Goal: Task Accomplishment & Management: Manage account settings

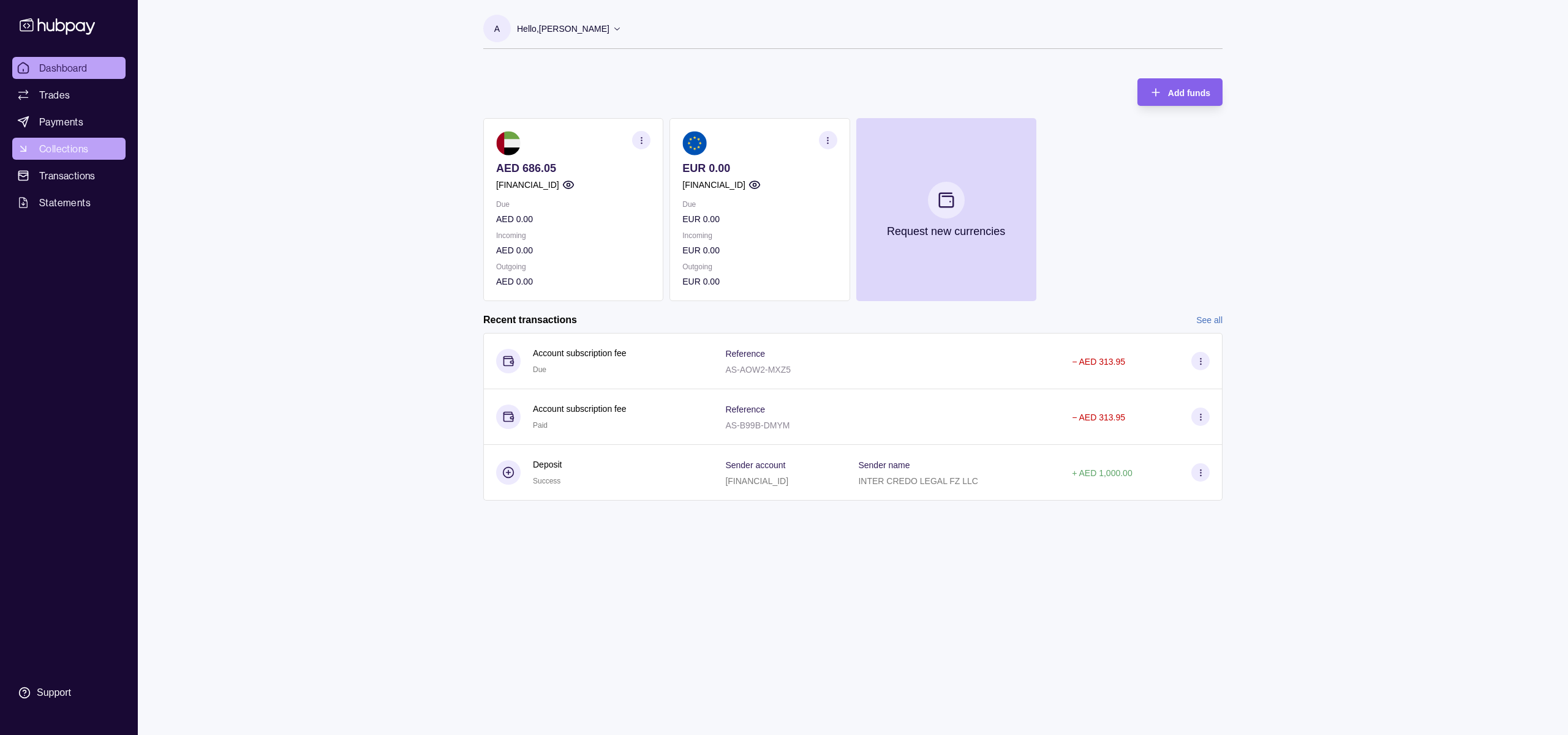
click at [69, 150] on span "Collections" at bounding box center [64, 148] width 49 height 15
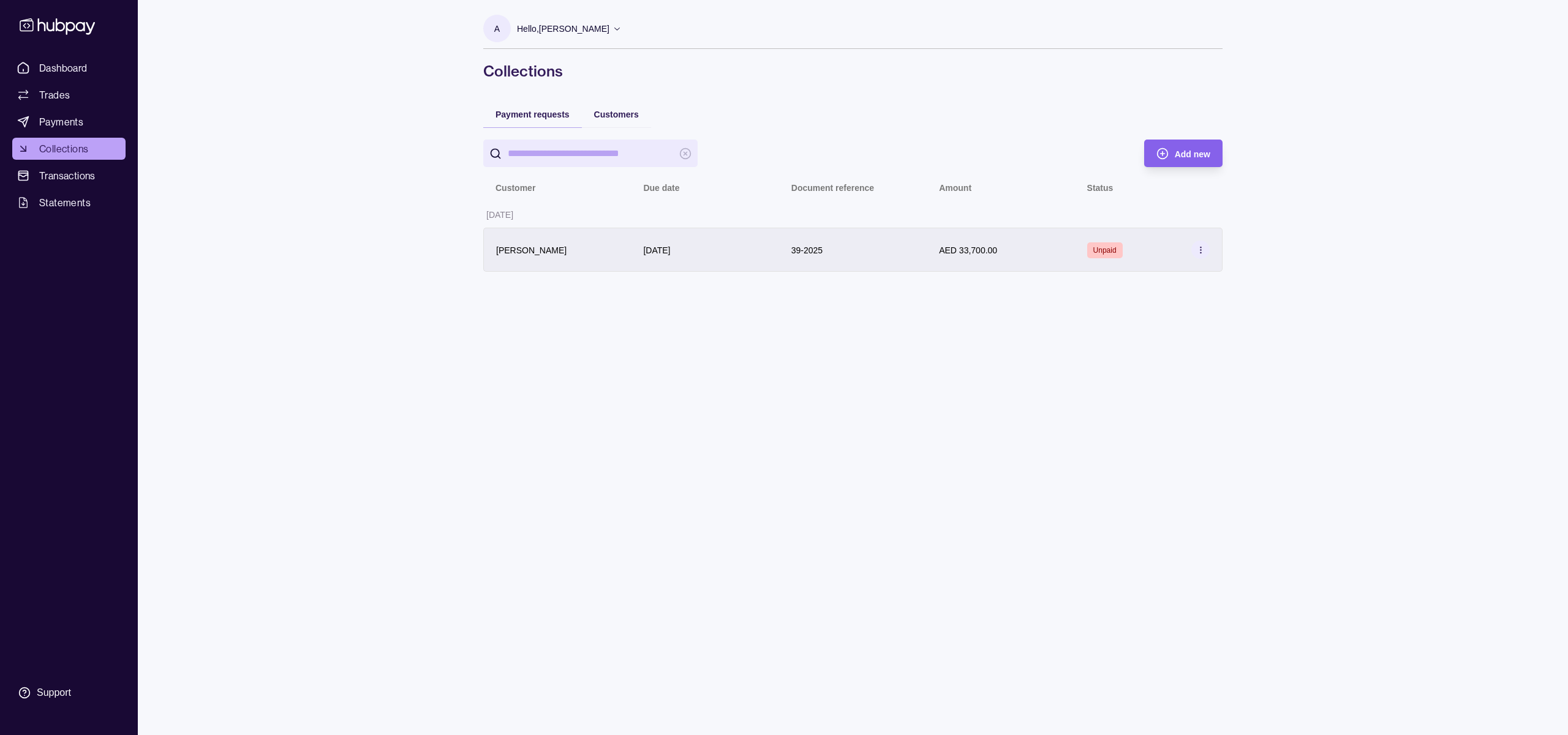
click at [1092, 258] on div "Unpaid" at bounding box center [1148, 249] width 123 height 18
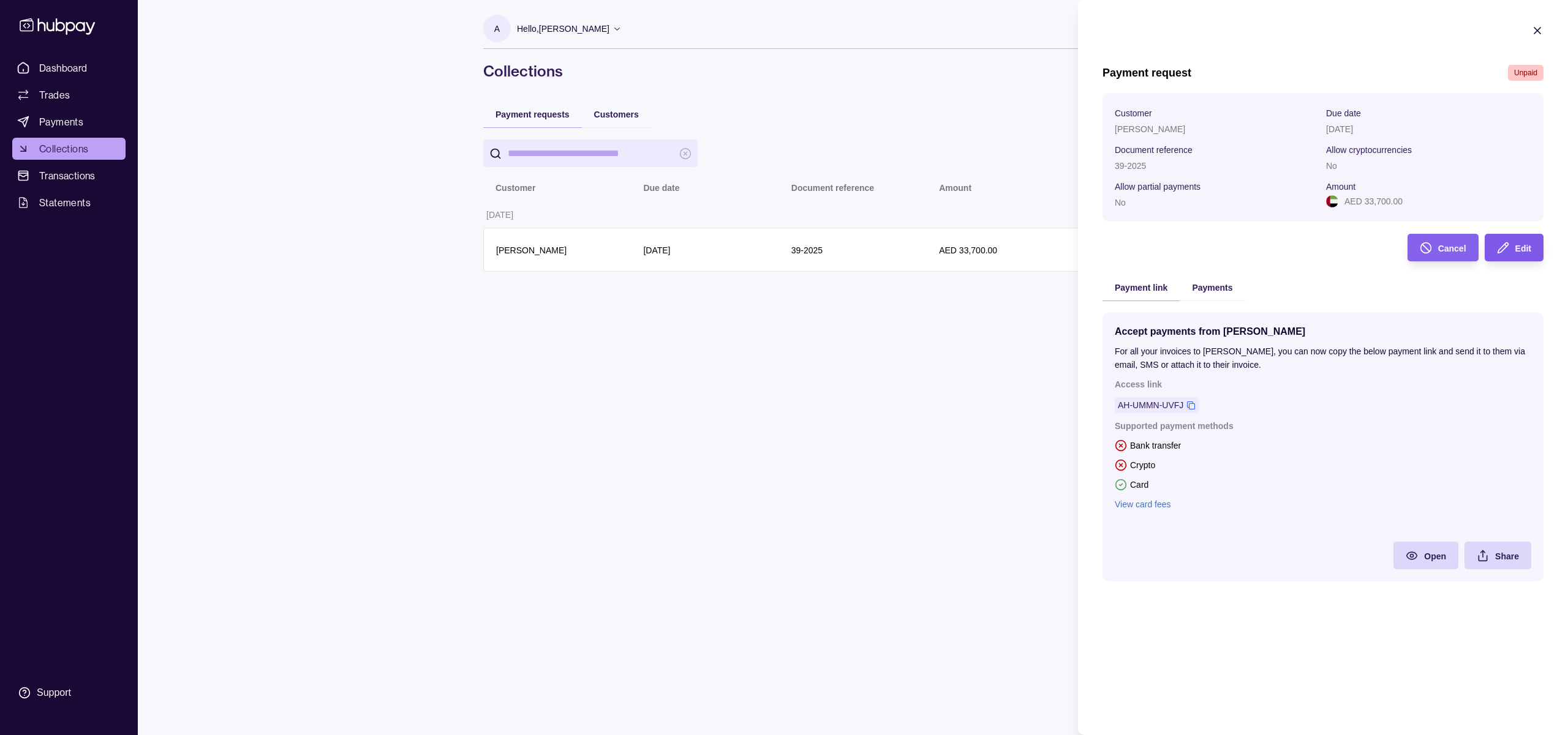
click at [1522, 247] on span "Edit" at bounding box center [1522, 248] width 15 height 10
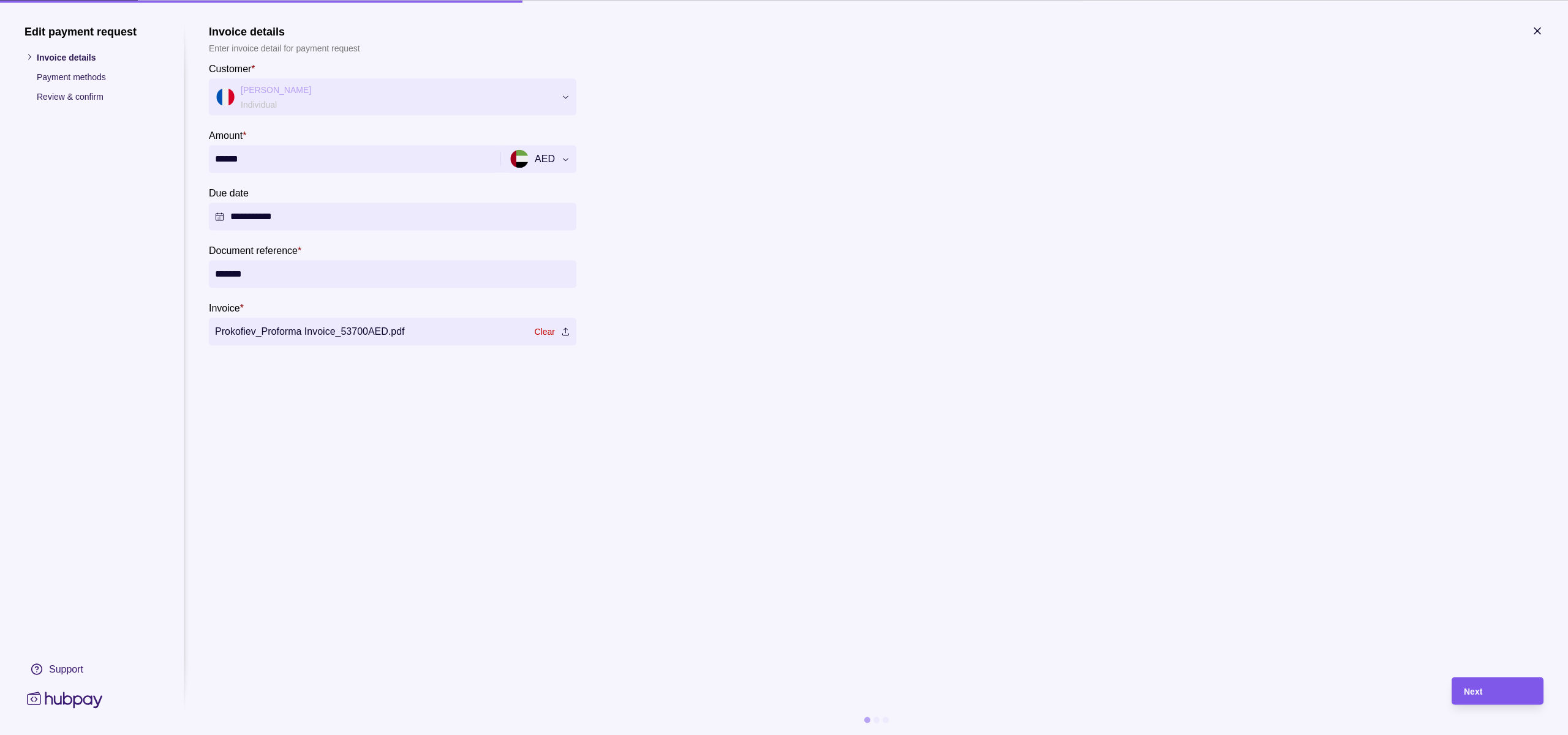
click at [1483, 680] on div "Next" at bounding box center [1488, 690] width 86 height 27
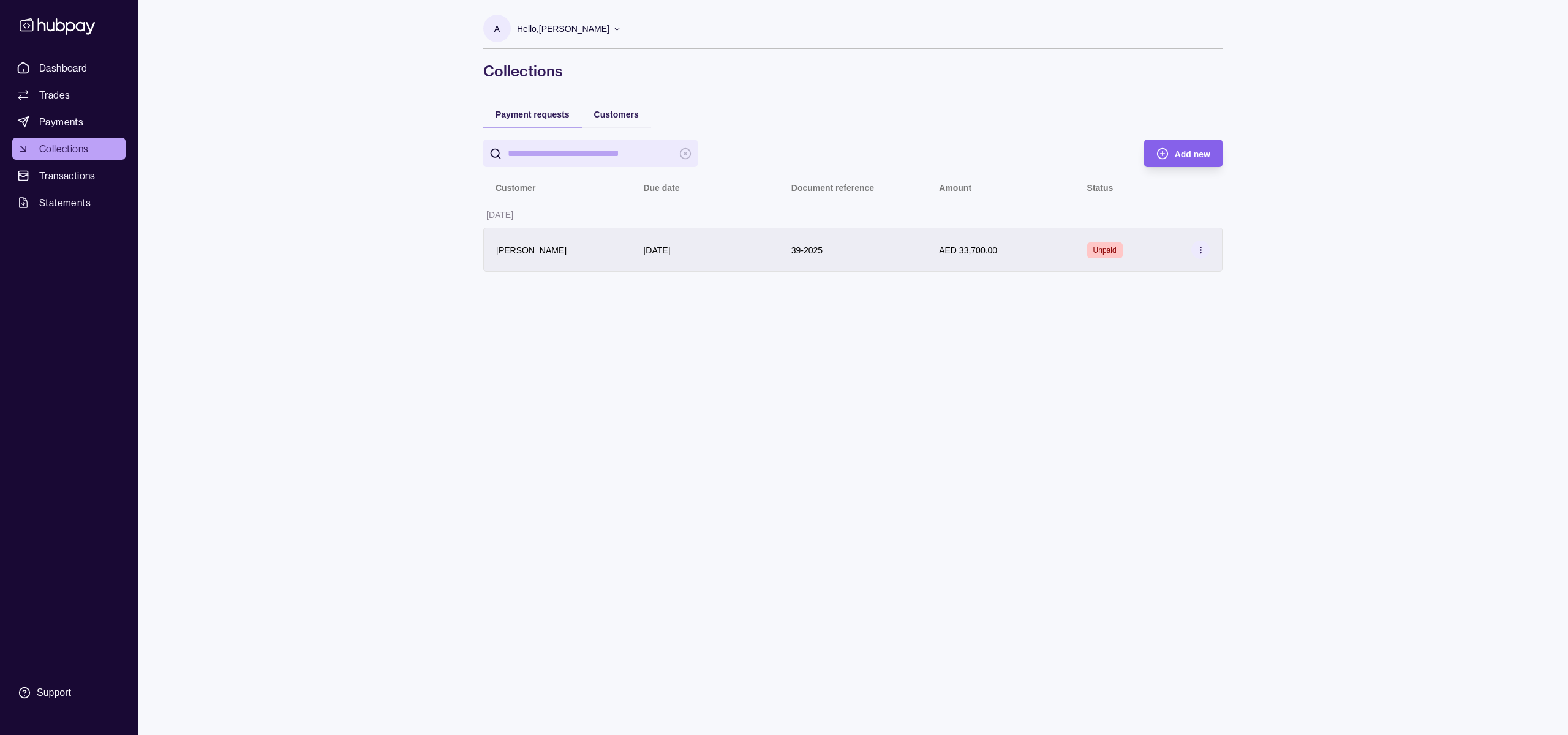
click at [1134, 248] on div "Unpaid" at bounding box center [1148, 249] width 123 height 18
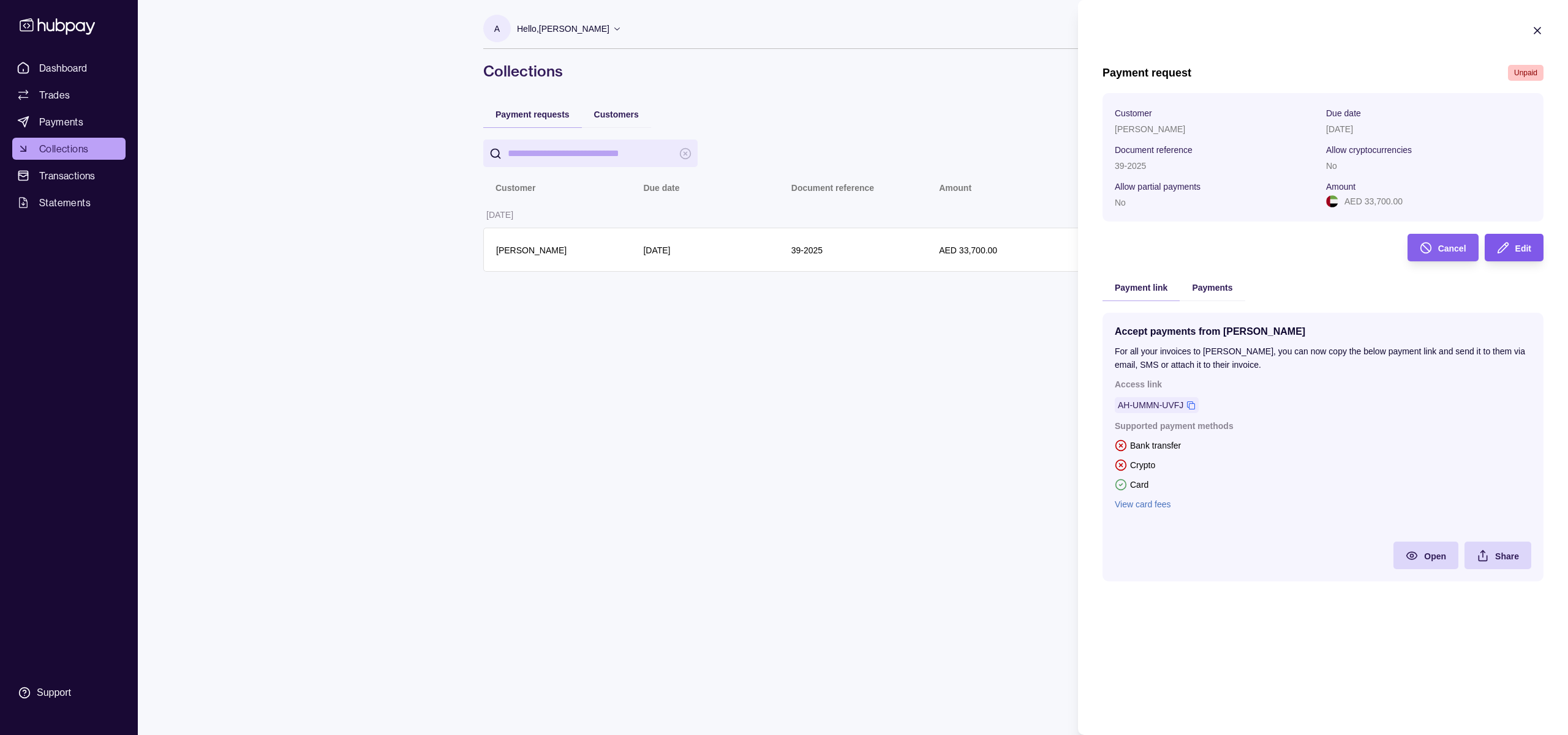
click at [1512, 247] on div "Edit" at bounding box center [1505, 247] width 53 height 27
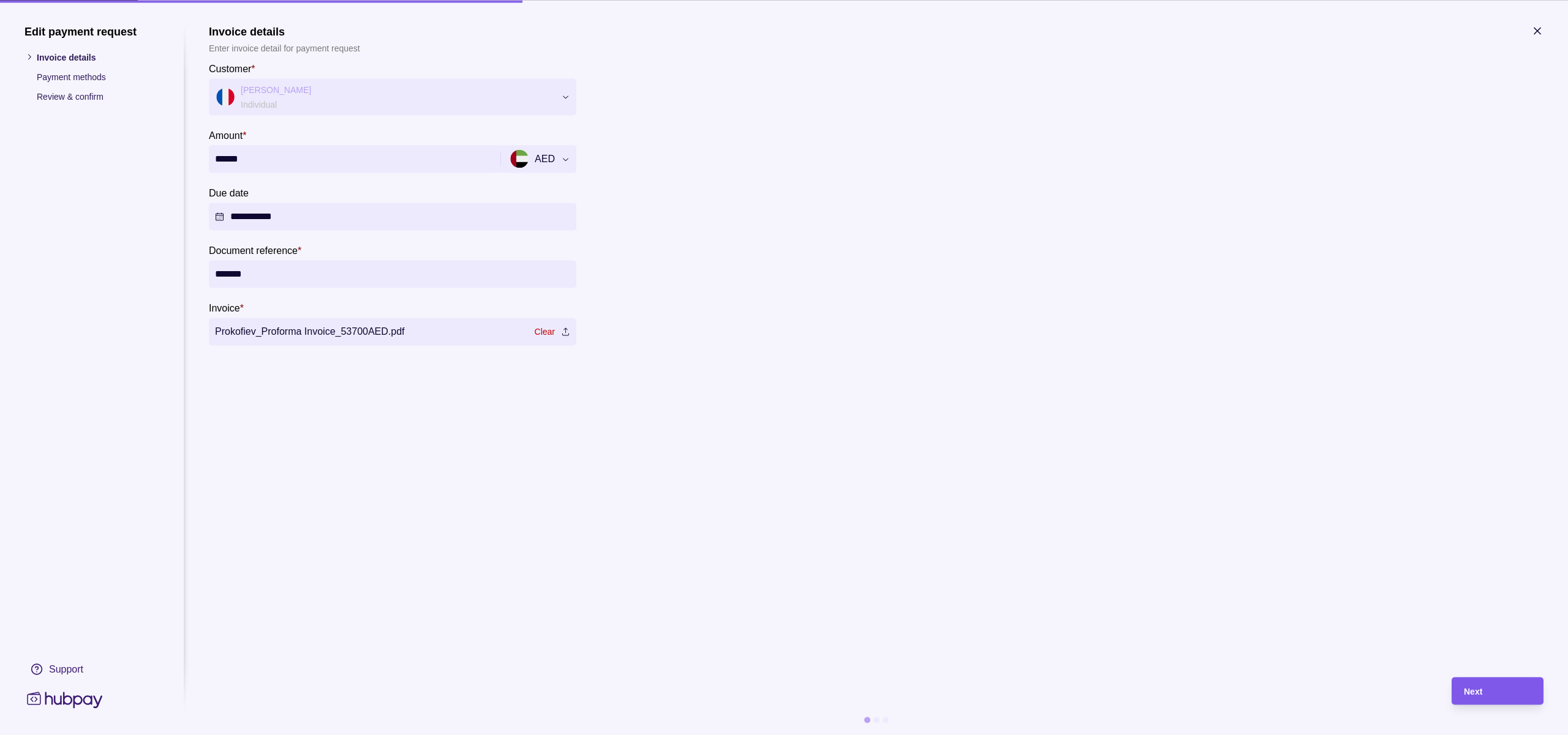
click at [1496, 692] on div "Next" at bounding box center [1497, 691] width 67 height 15
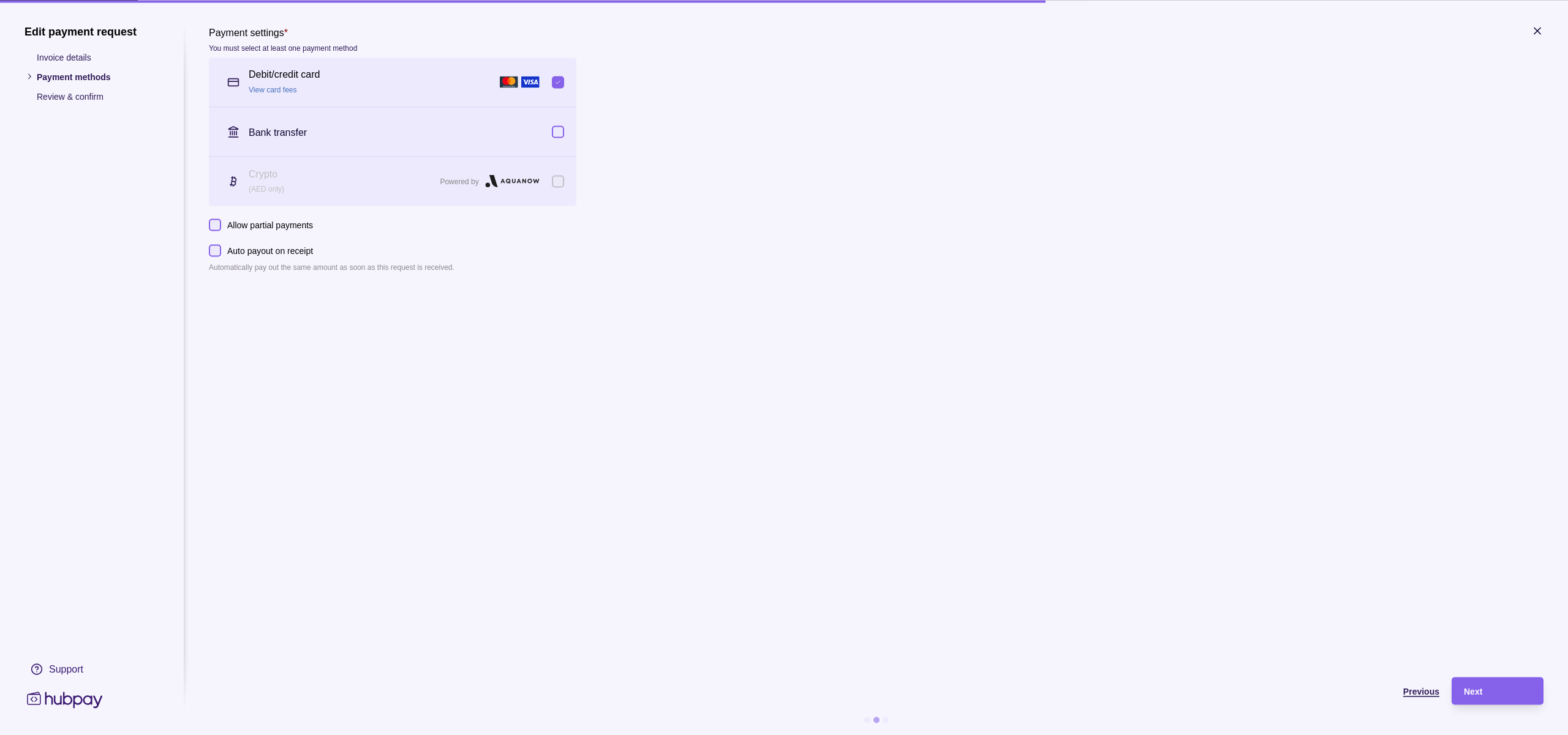
click at [1410, 695] on span "Previous" at bounding box center [1421, 691] width 36 height 10
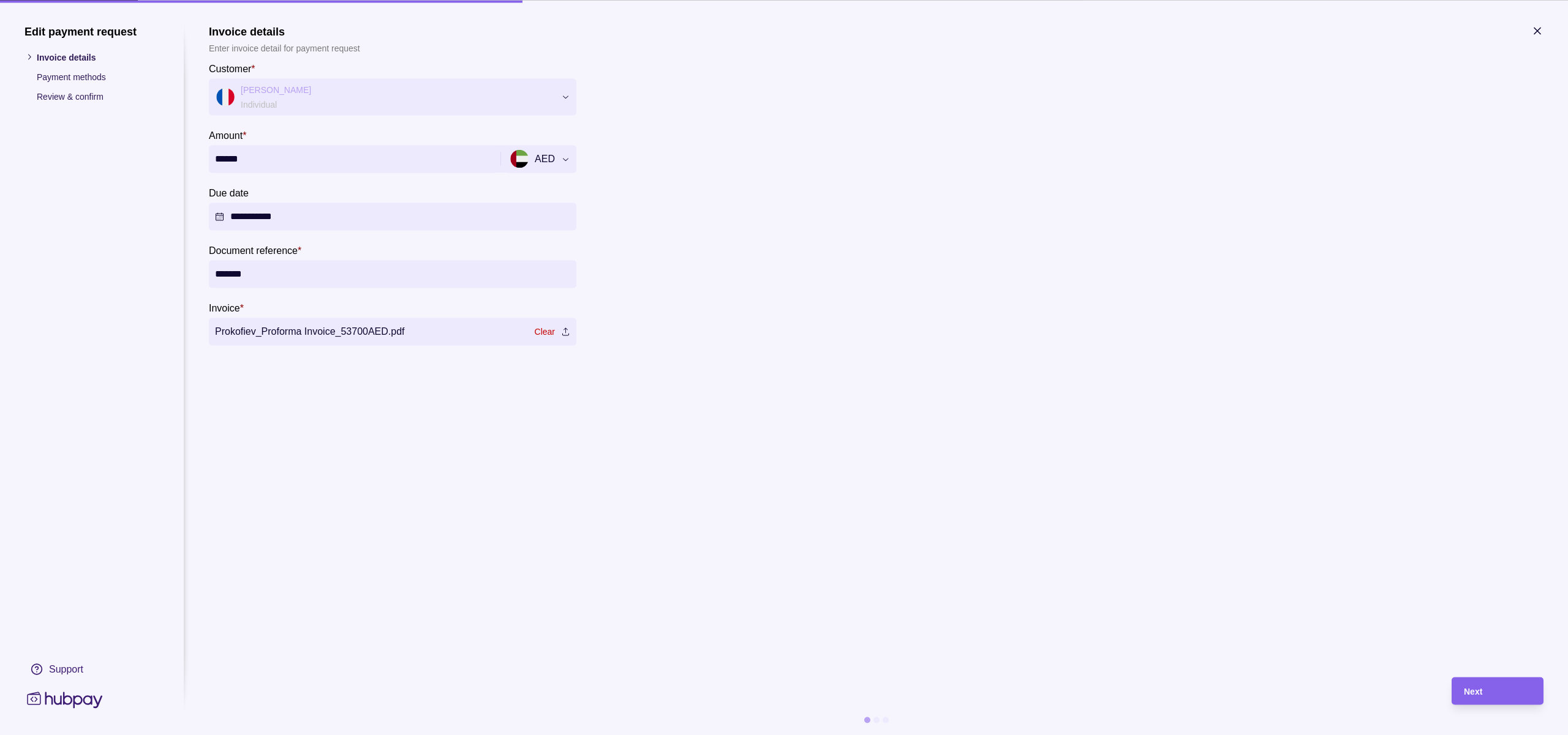
click at [1543, 30] on icon "button" at bounding box center [1536, 30] width 12 height 12
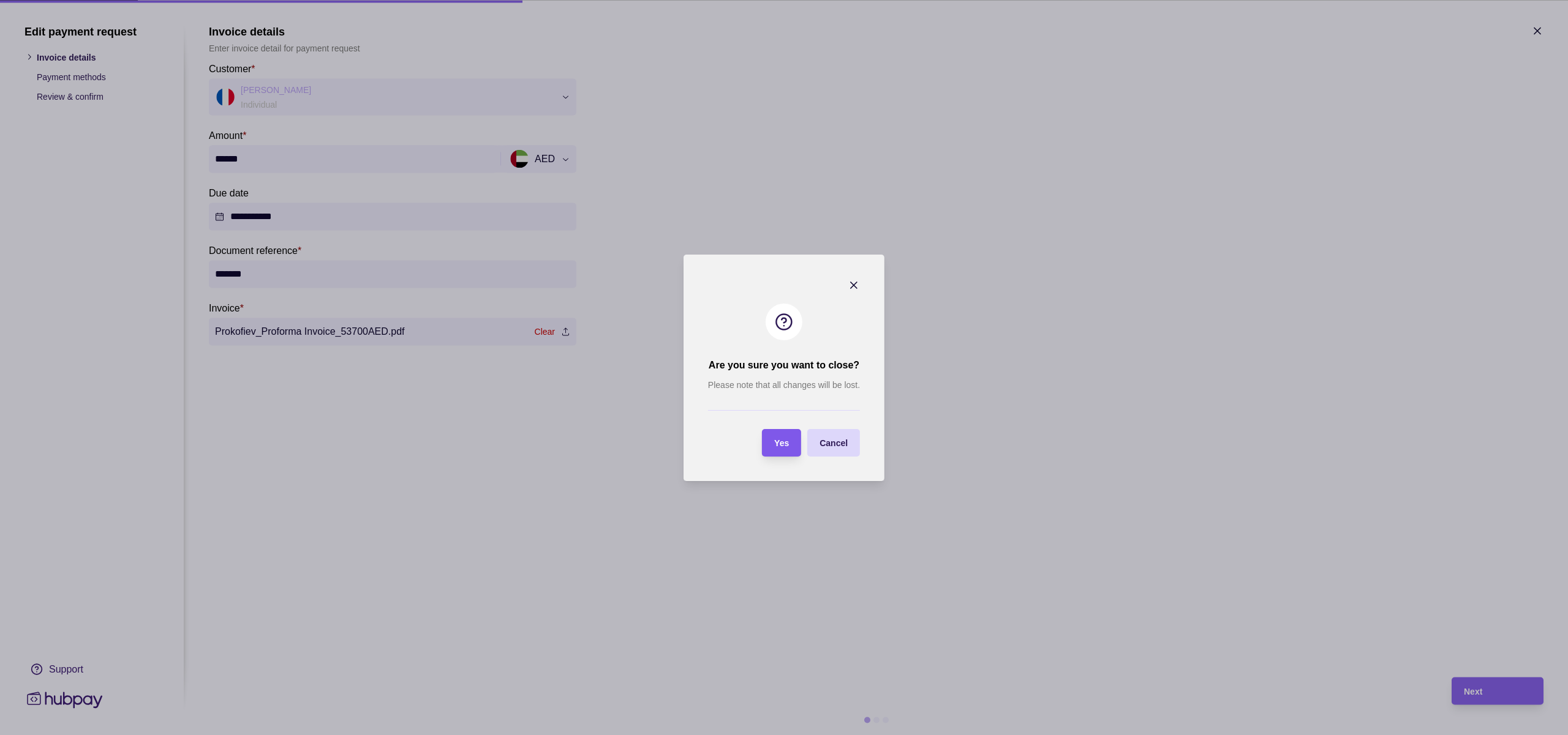
click at [784, 442] on span "Yes" at bounding box center [782, 443] width 15 height 10
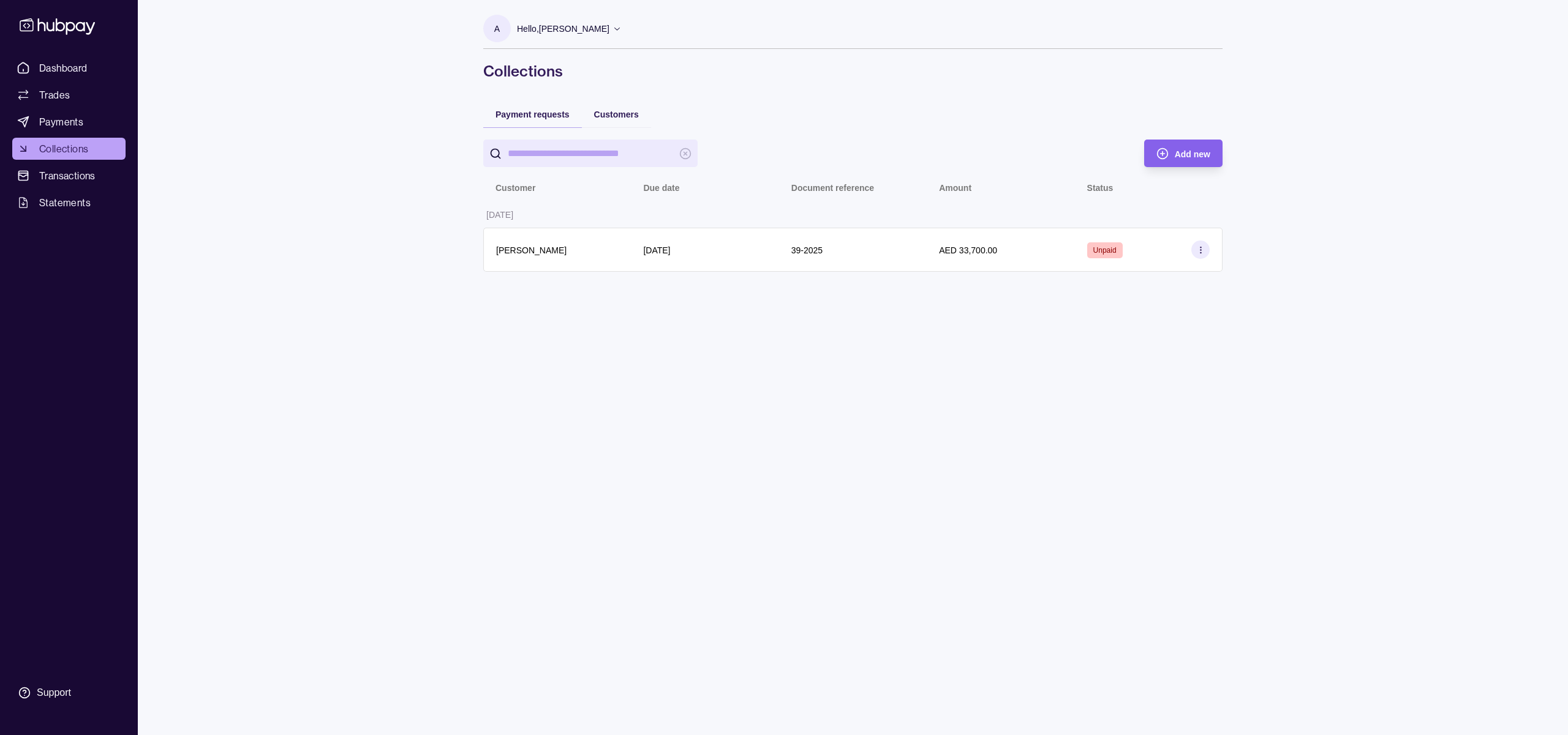
click at [703, 355] on html "Dashboard Trades Payments Collections Transactions Statements Support A Hello, …" at bounding box center [784, 368] width 1568 height 735
click at [1171, 158] on div "Add new" at bounding box center [1173, 153] width 72 height 27
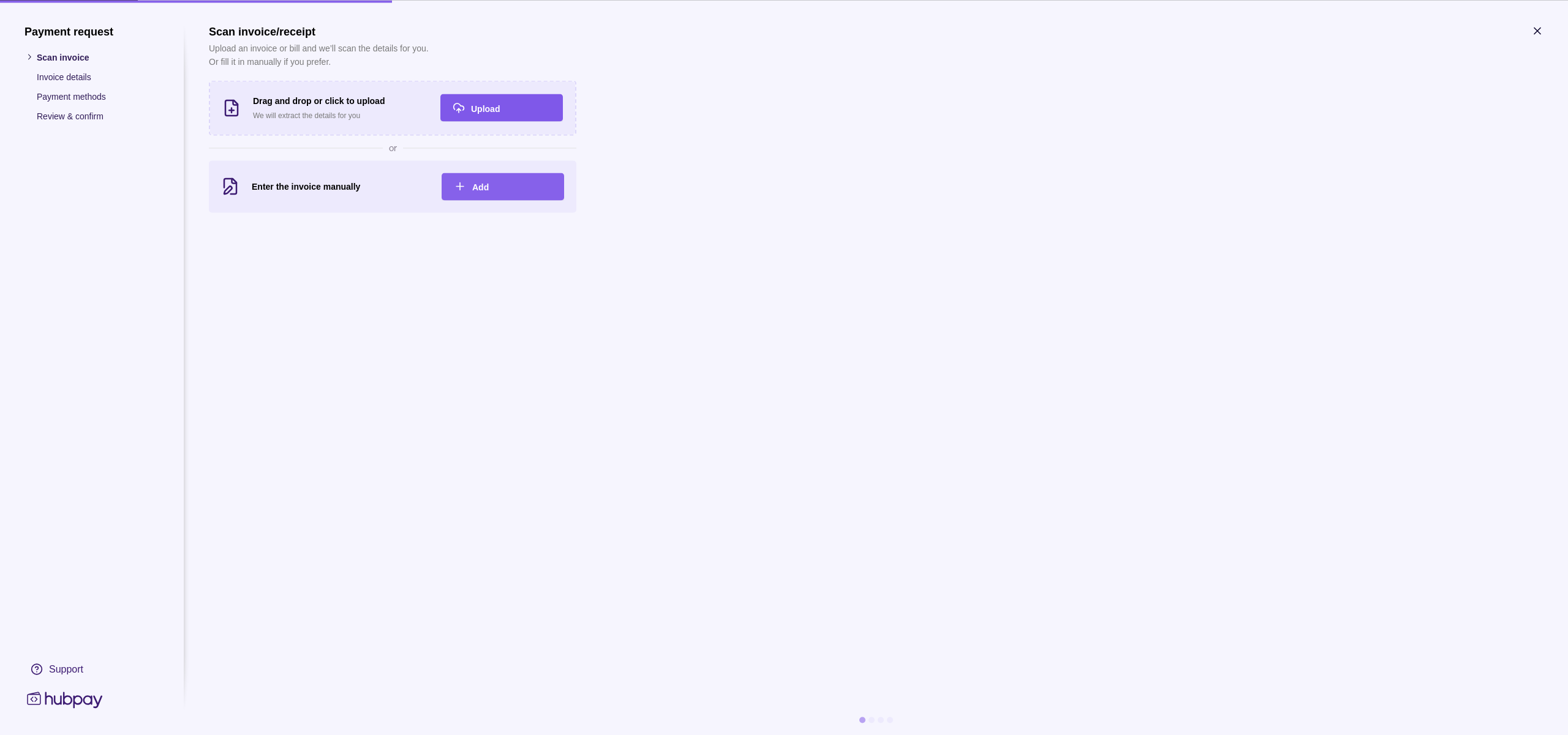
click at [497, 111] on span "Upload" at bounding box center [486, 108] width 29 height 10
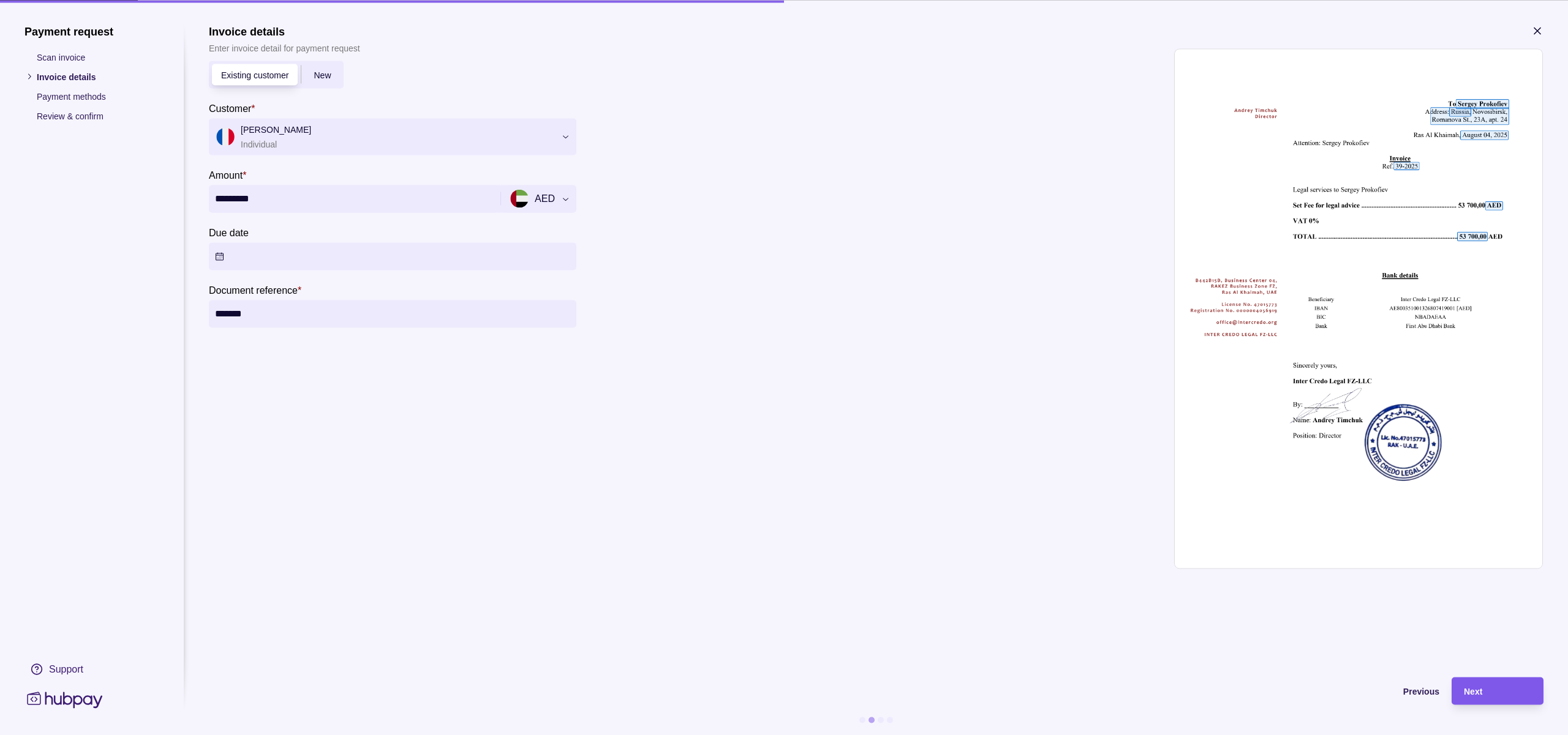
click at [1482, 697] on div "Next" at bounding box center [1497, 691] width 67 height 15
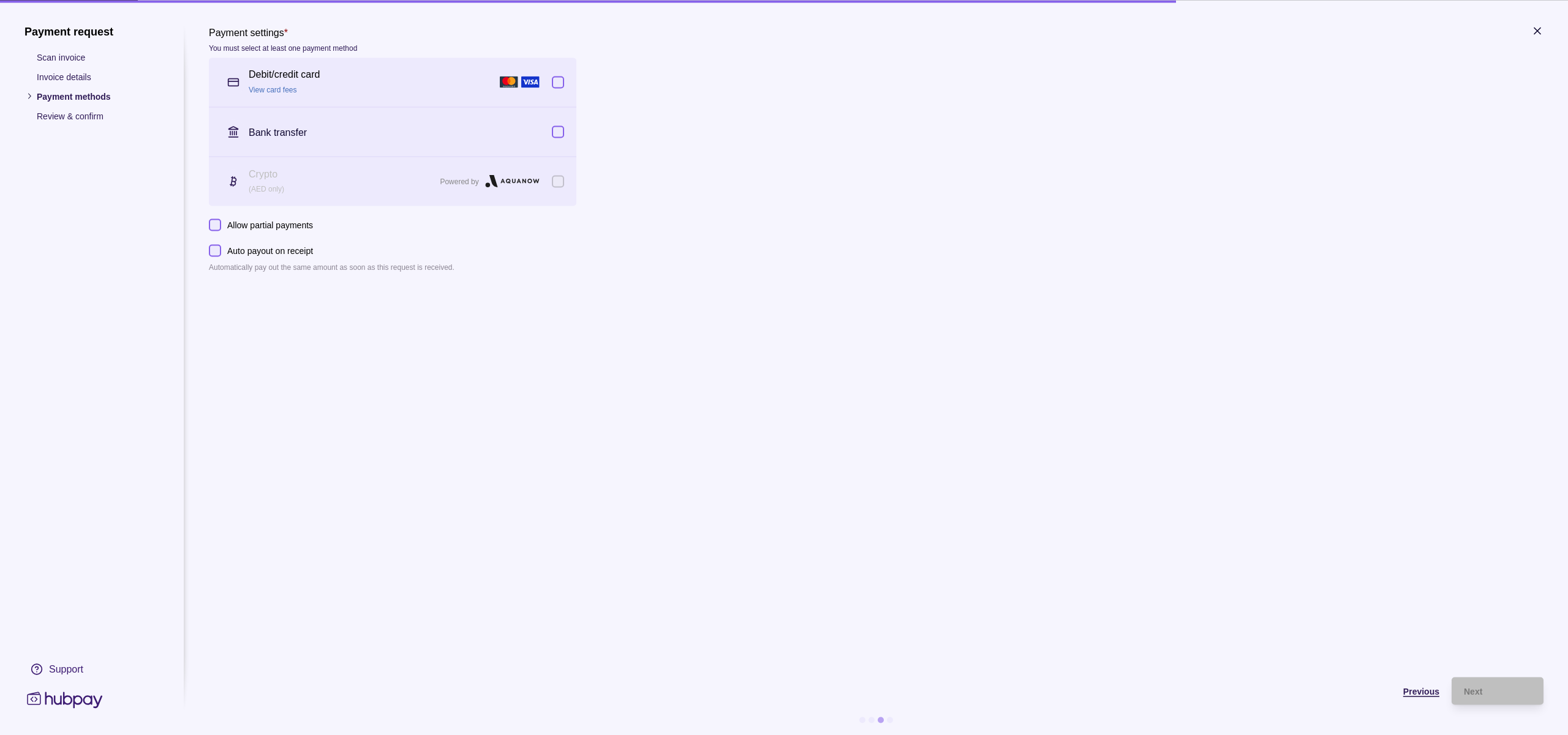
click at [1413, 698] on div "Previous" at bounding box center [814, 690] width 1249 height 27
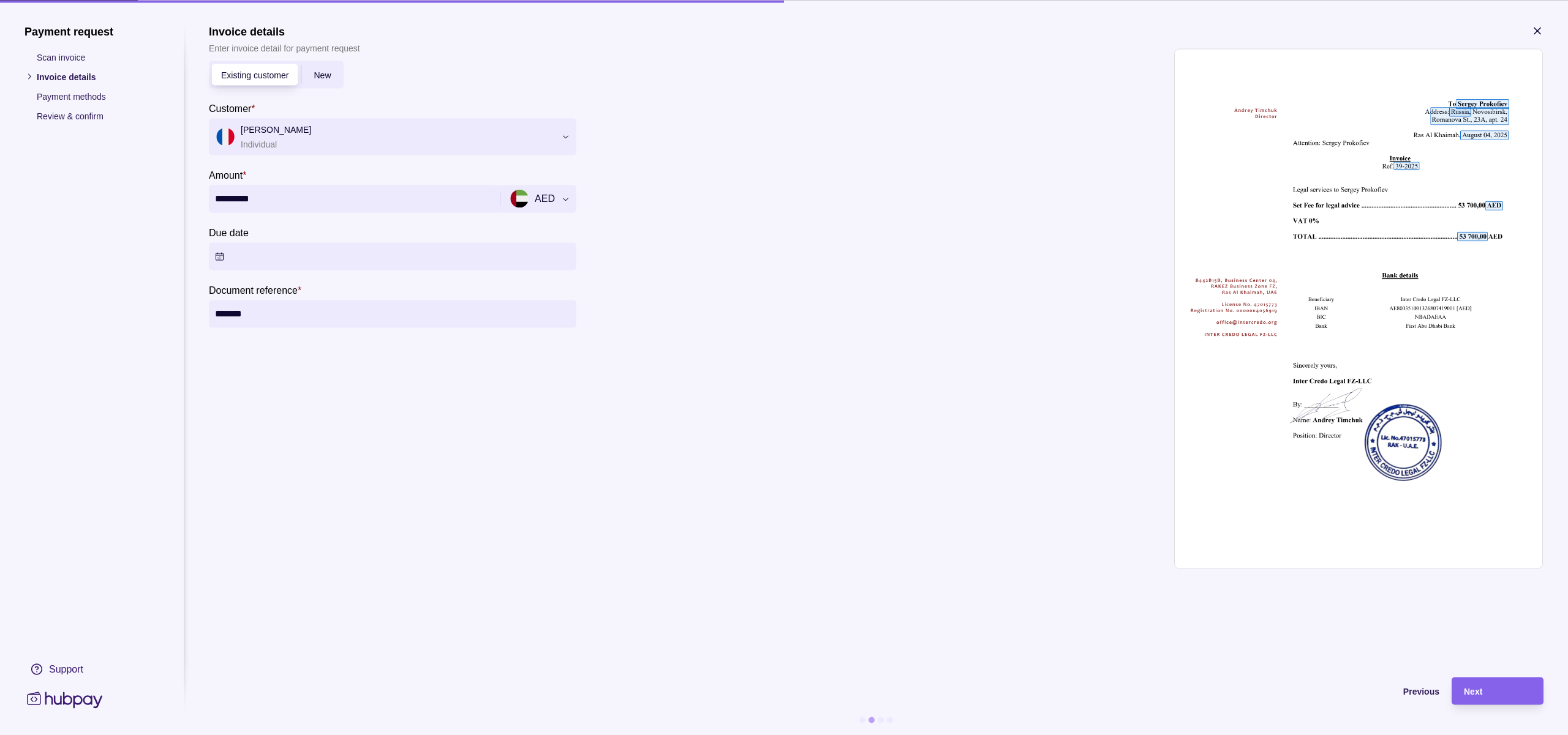
click at [288, 202] on input "*********" at bounding box center [353, 198] width 277 height 27
type input "******"
click at [1488, 686] on div "Next" at bounding box center [1497, 691] width 67 height 15
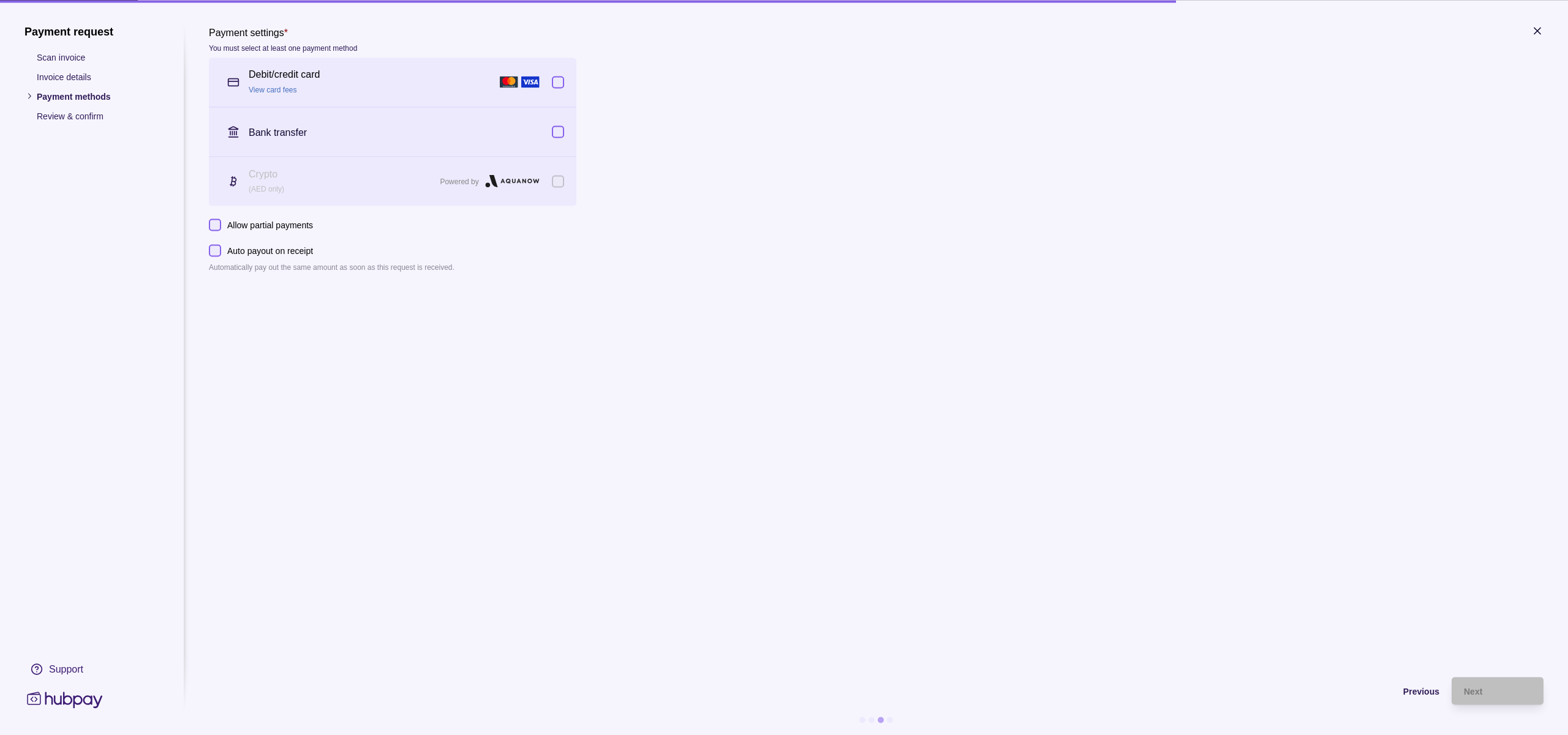
drag, startPoint x: 49, startPoint y: 58, endPoint x: 77, endPoint y: 387, distance: 330.2
click at [49, 58] on p "Scan invoice" at bounding box center [97, 56] width 123 height 14
click at [71, 671] on div "Support" at bounding box center [66, 669] width 35 height 14
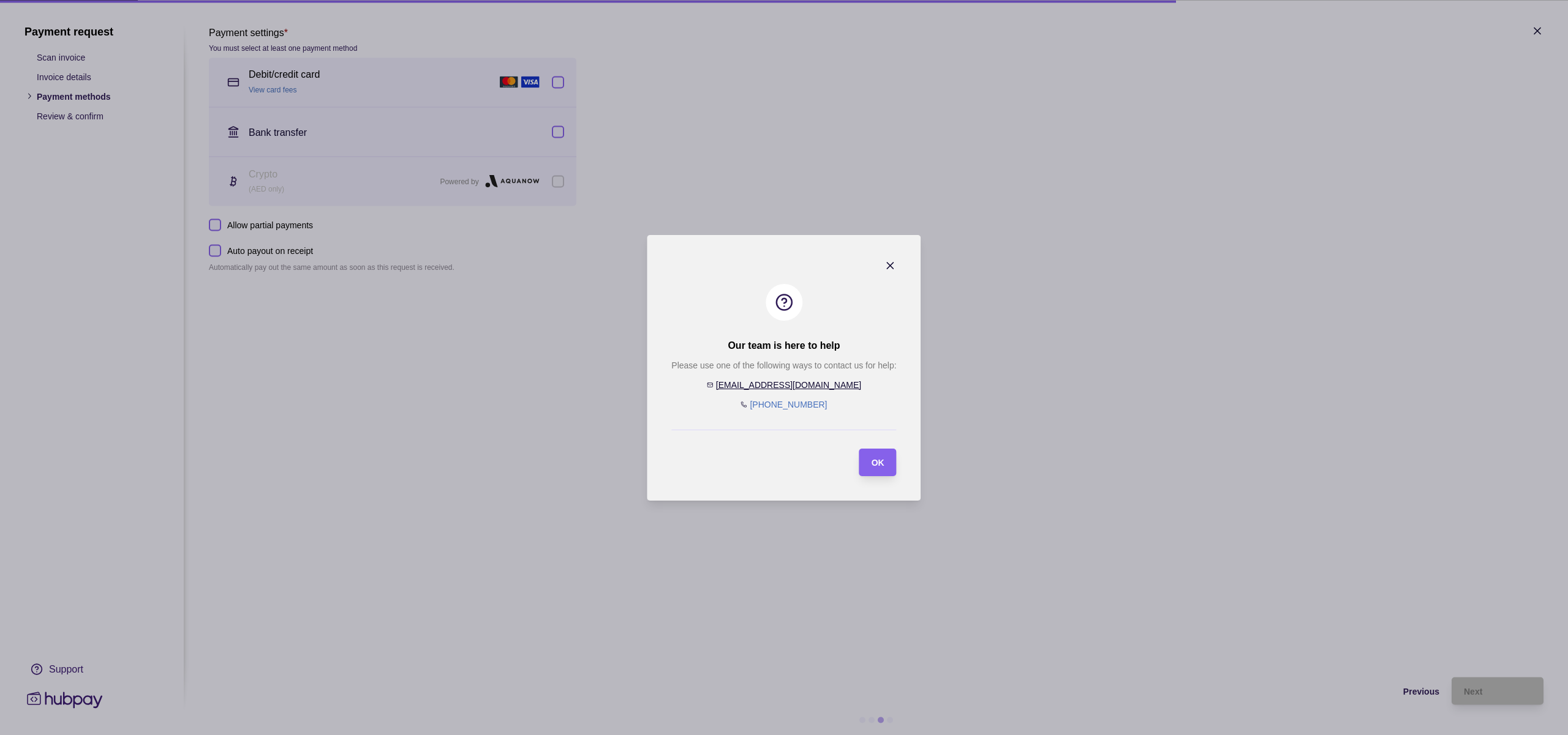
drag, startPoint x: 903, startPoint y: 267, endPoint x: 888, endPoint y: 264, distance: 15.3
click at [900, 266] on section "Our team is here to help Please use one of the following ways to contact us for…" at bounding box center [784, 368] width 274 height 266
click at [888, 264] on icon "button" at bounding box center [890, 266] width 6 height 6
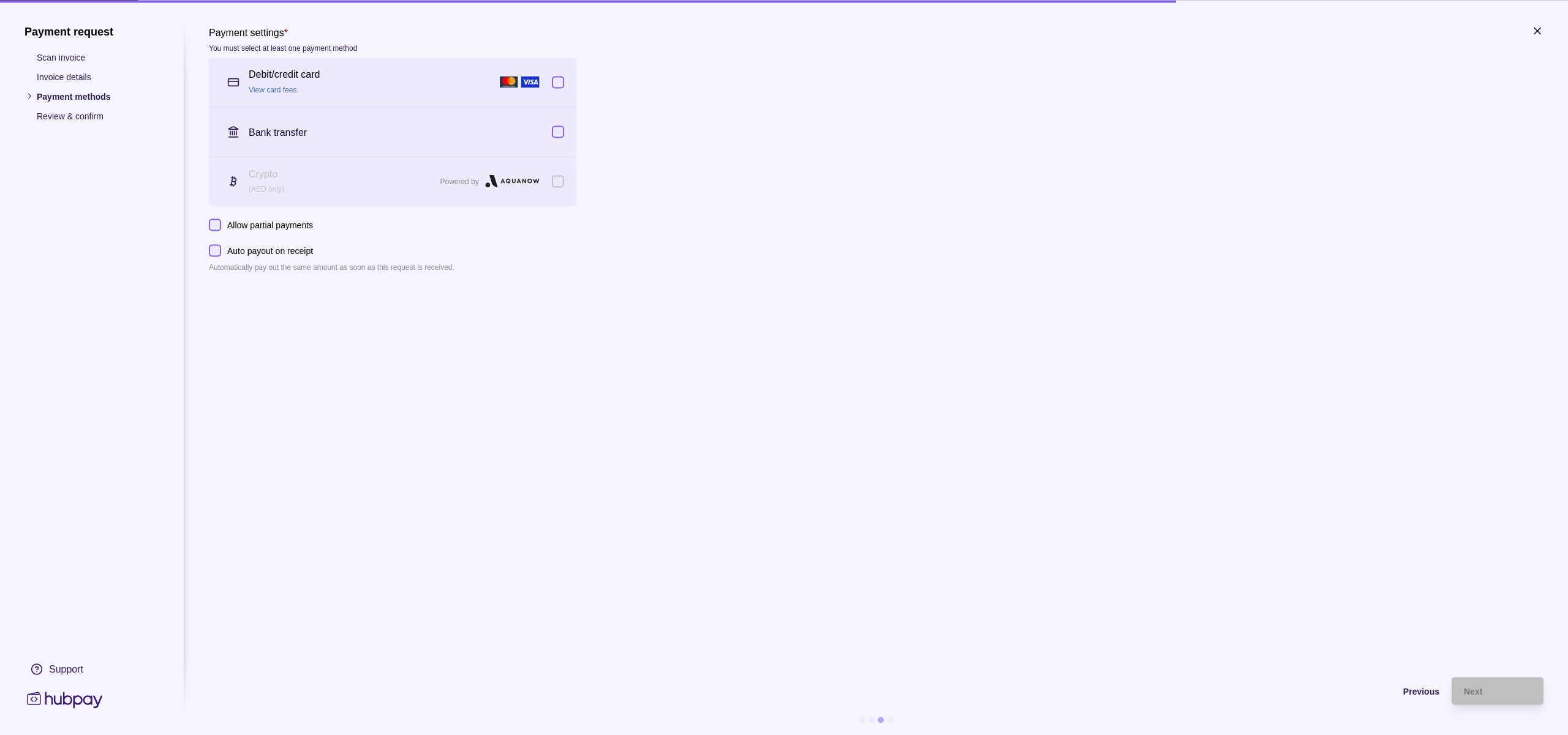
click at [44, 54] on p "Scan invoice" at bounding box center [97, 56] width 123 height 14
click at [76, 29] on h1 "Payment request" at bounding box center [92, 31] width 135 height 14
drag, startPoint x: 1435, startPoint y: 700, endPoint x: 1454, endPoint y: 620, distance: 82.2
click at [1435, 700] on div "Previous" at bounding box center [814, 690] width 1249 height 27
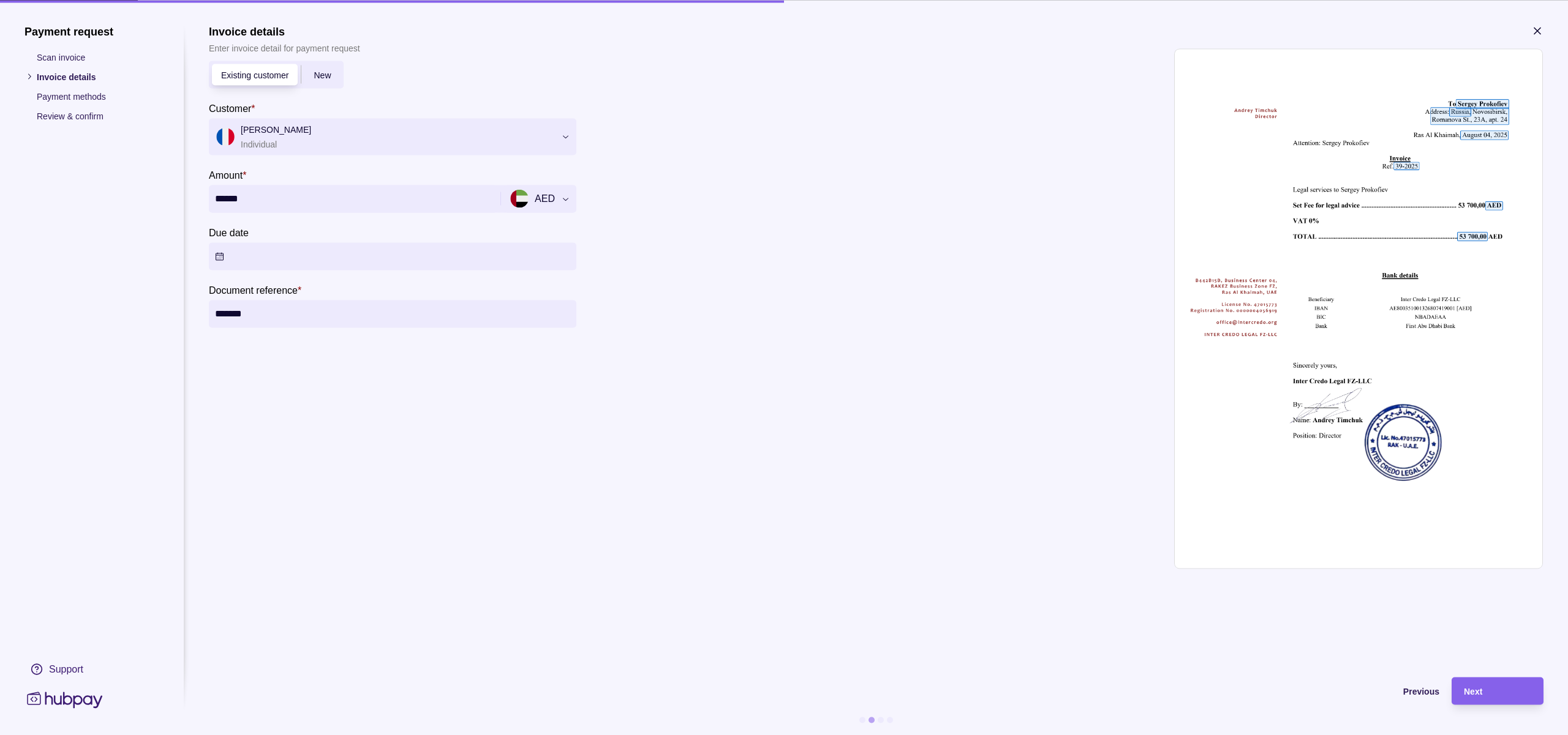
click at [1538, 27] on icon "button" at bounding box center [1536, 30] width 12 height 12
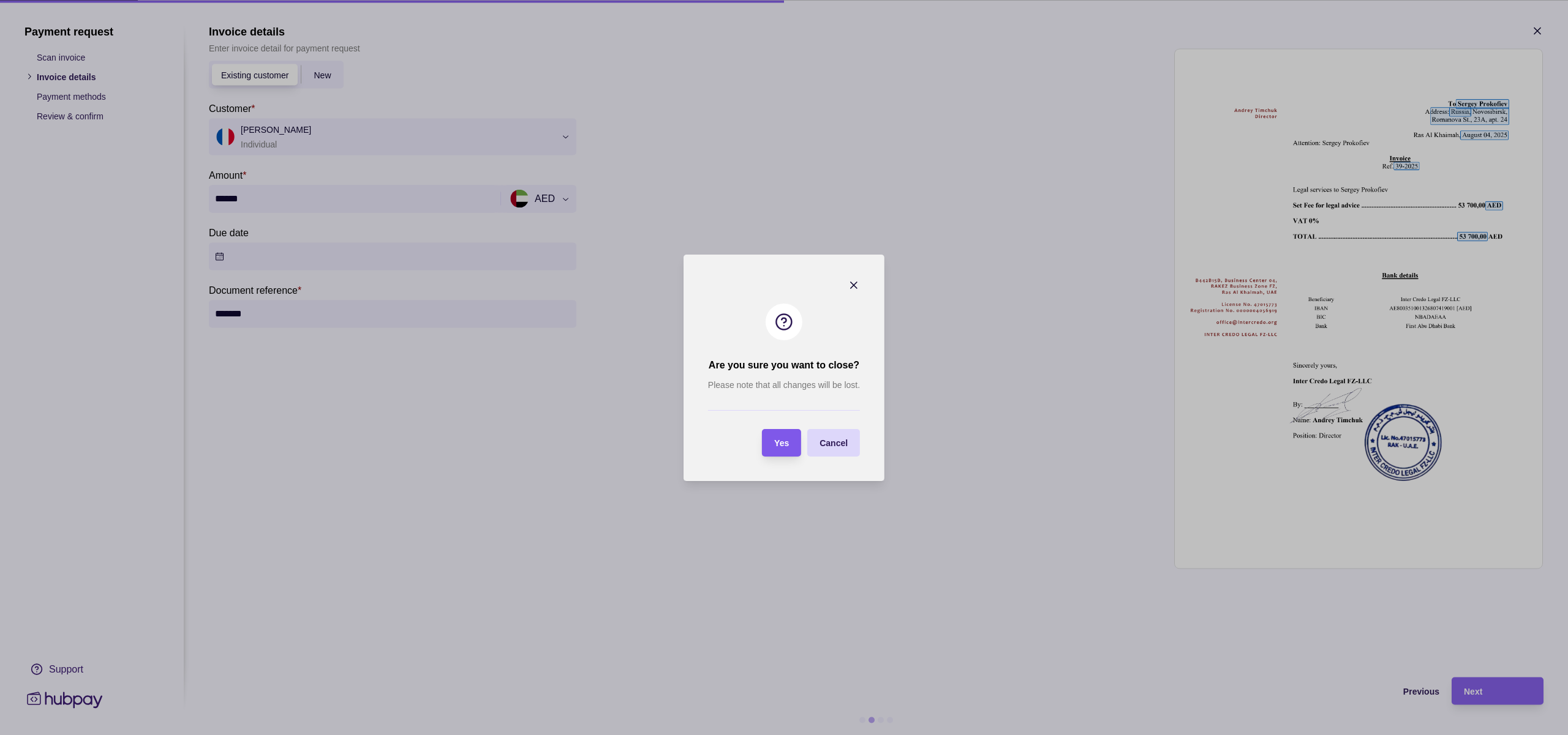
click at [780, 448] on div "Yes" at bounding box center [782, 442] width 15 height 15
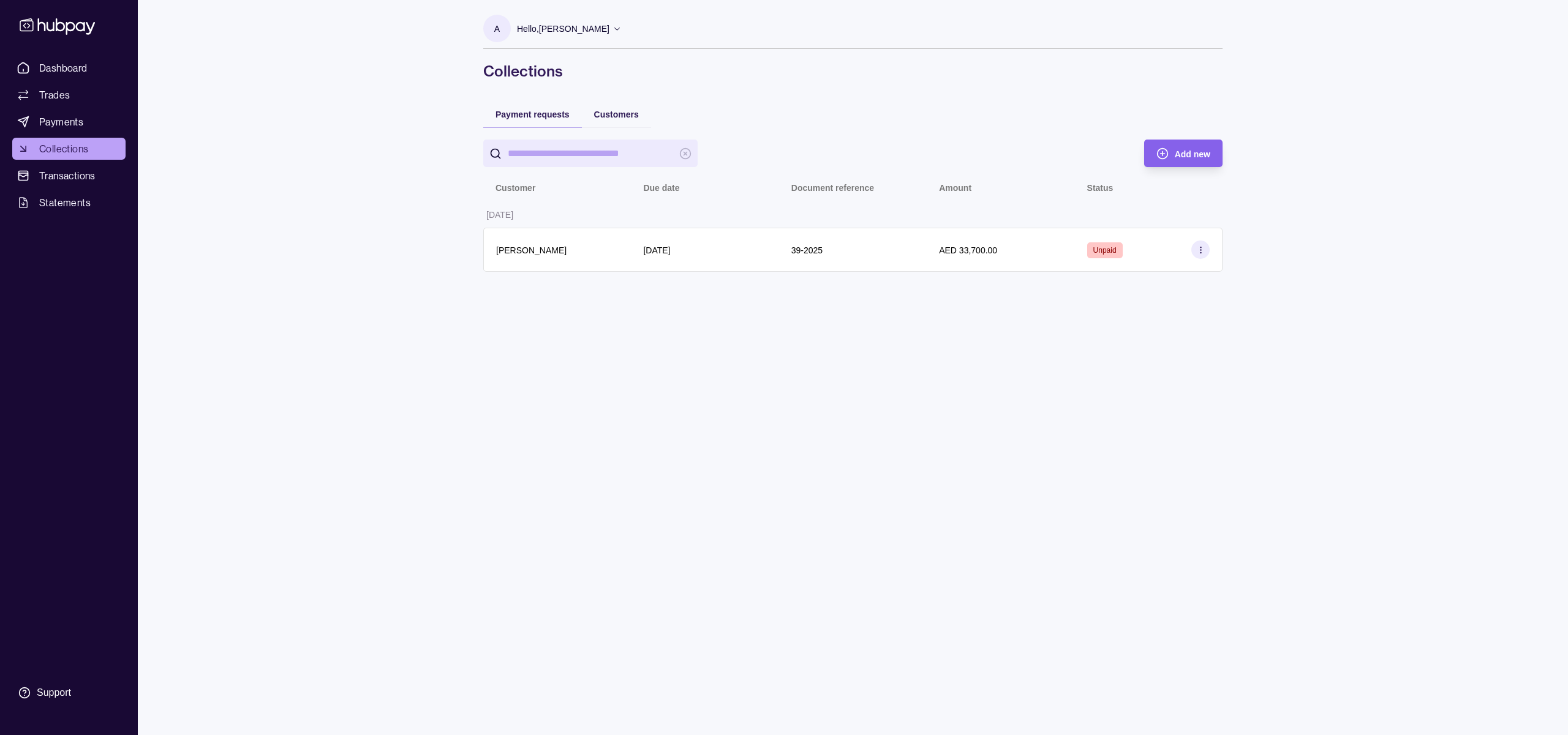
click at [541, 29] on p "Hello, [PERSON_NAME]" at bounding box center [563, 28] width 93 height 14
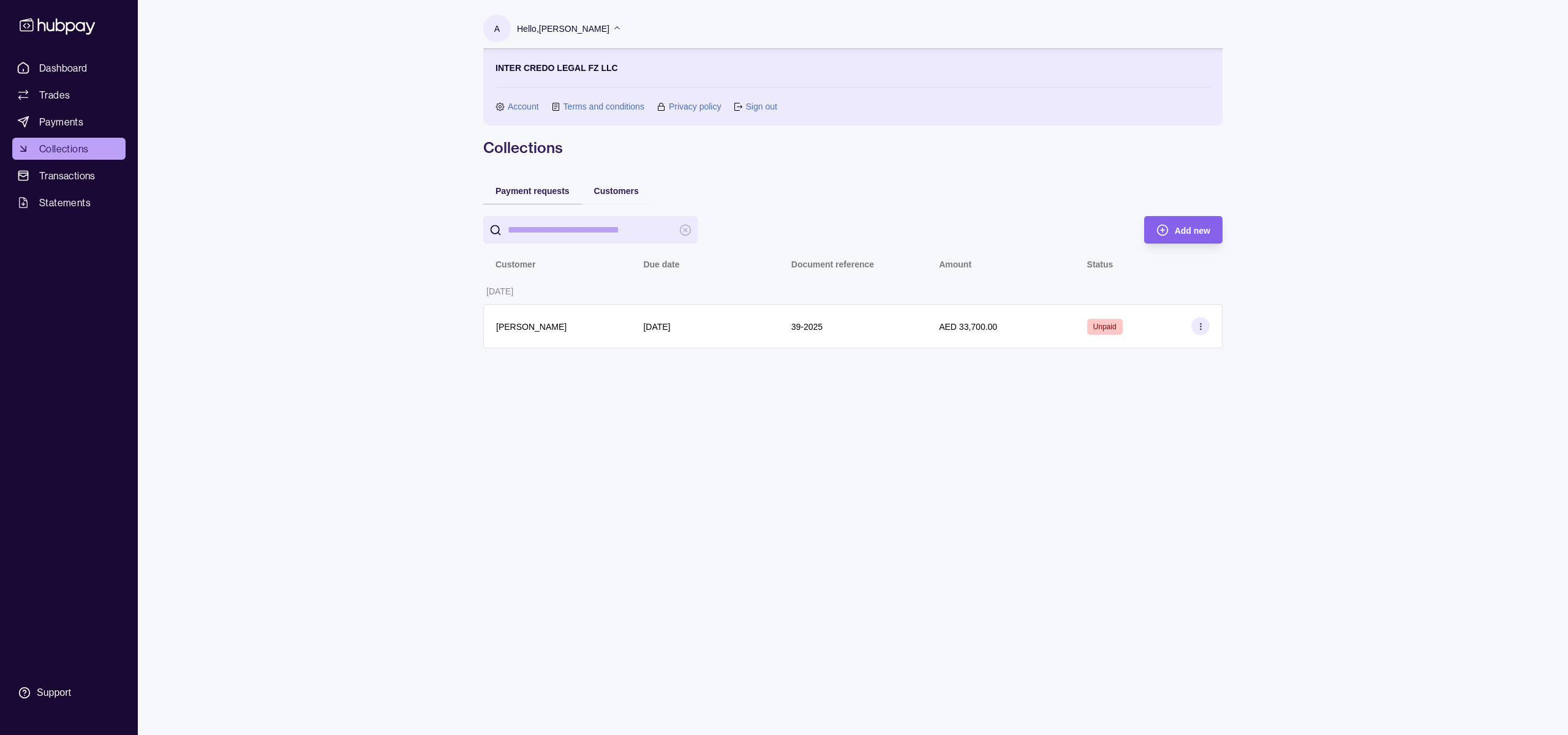
click at [600, 104] on link "Terms and conditions" at bounding box center [603, 106] width 81 height 14
click at [521, 104] on link "Account" at bounding box center [523, 106] width 31 height 14
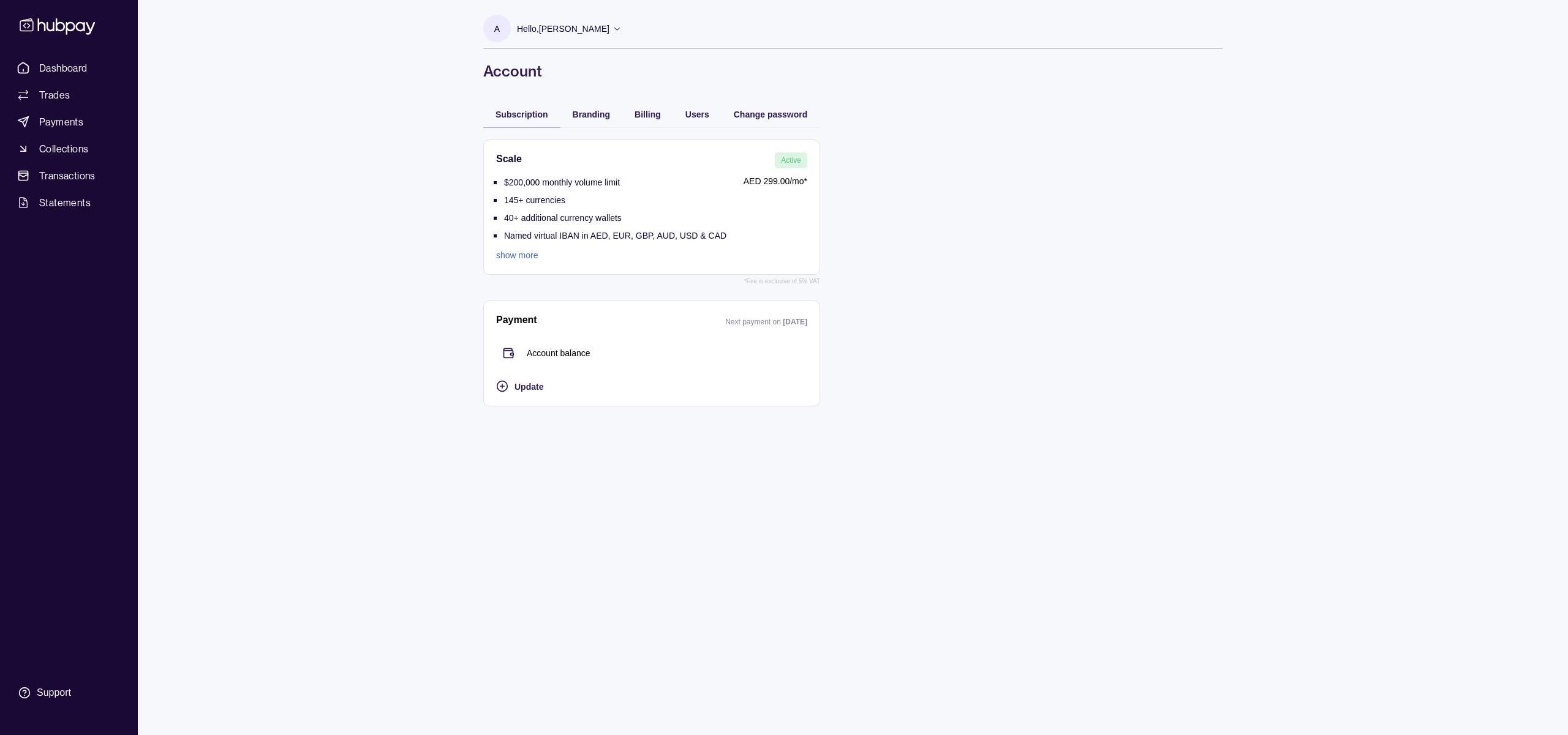
click at [514, 257] on link "show more" at bounding box center [611, 255] width 230 height 14
click at [582, 111] on span "Branding" at bounding box center [591, 114] width 37 height 10
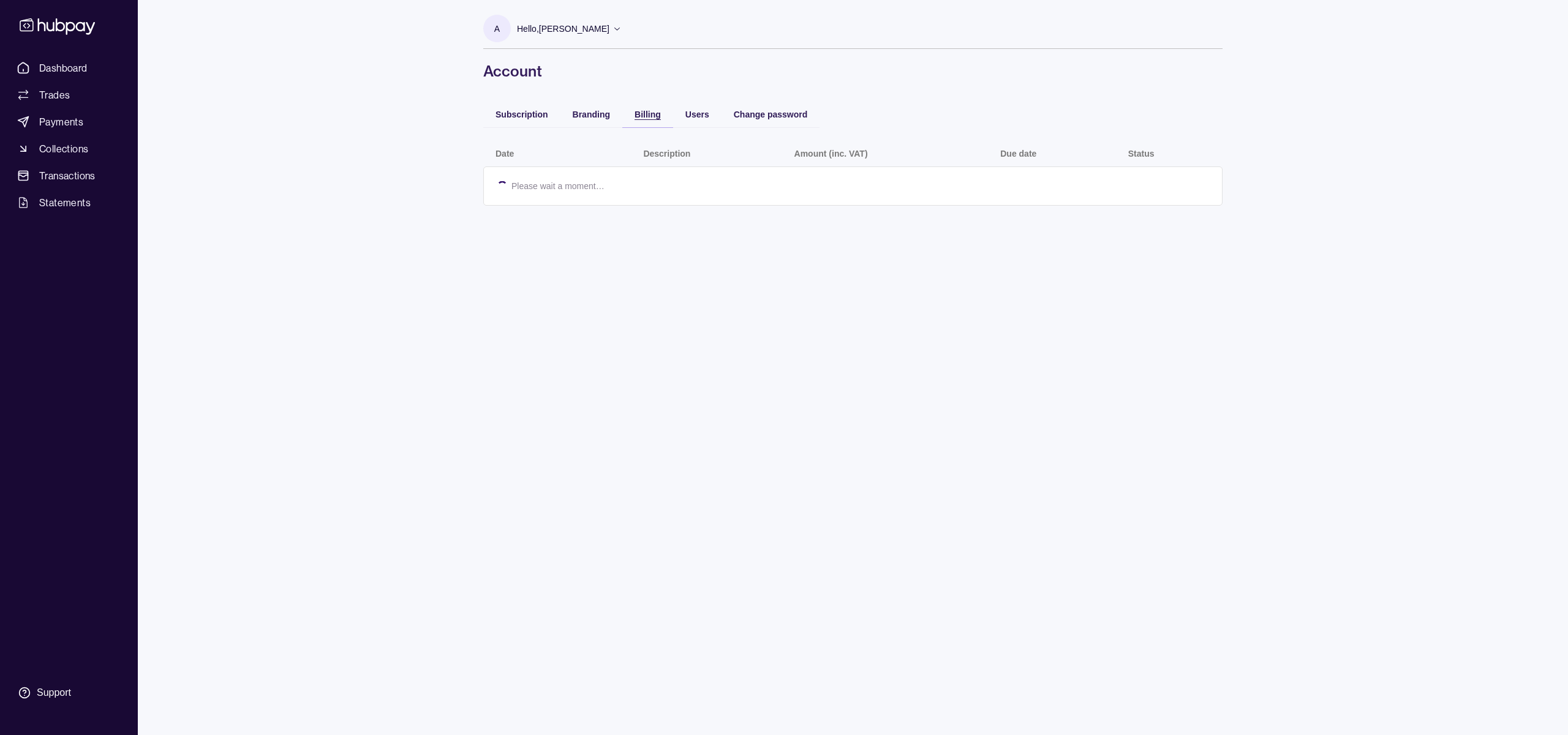
click at [644, 111] on span "Billing" at bounding box center [647, 114] width 26 height 10
click at [693, 113] on span "Users" at bounding box center [697, 114] width 24 height 10
click at [517, 108] on div "Subscription" at bounding box center [521, 114] width 53 height 15
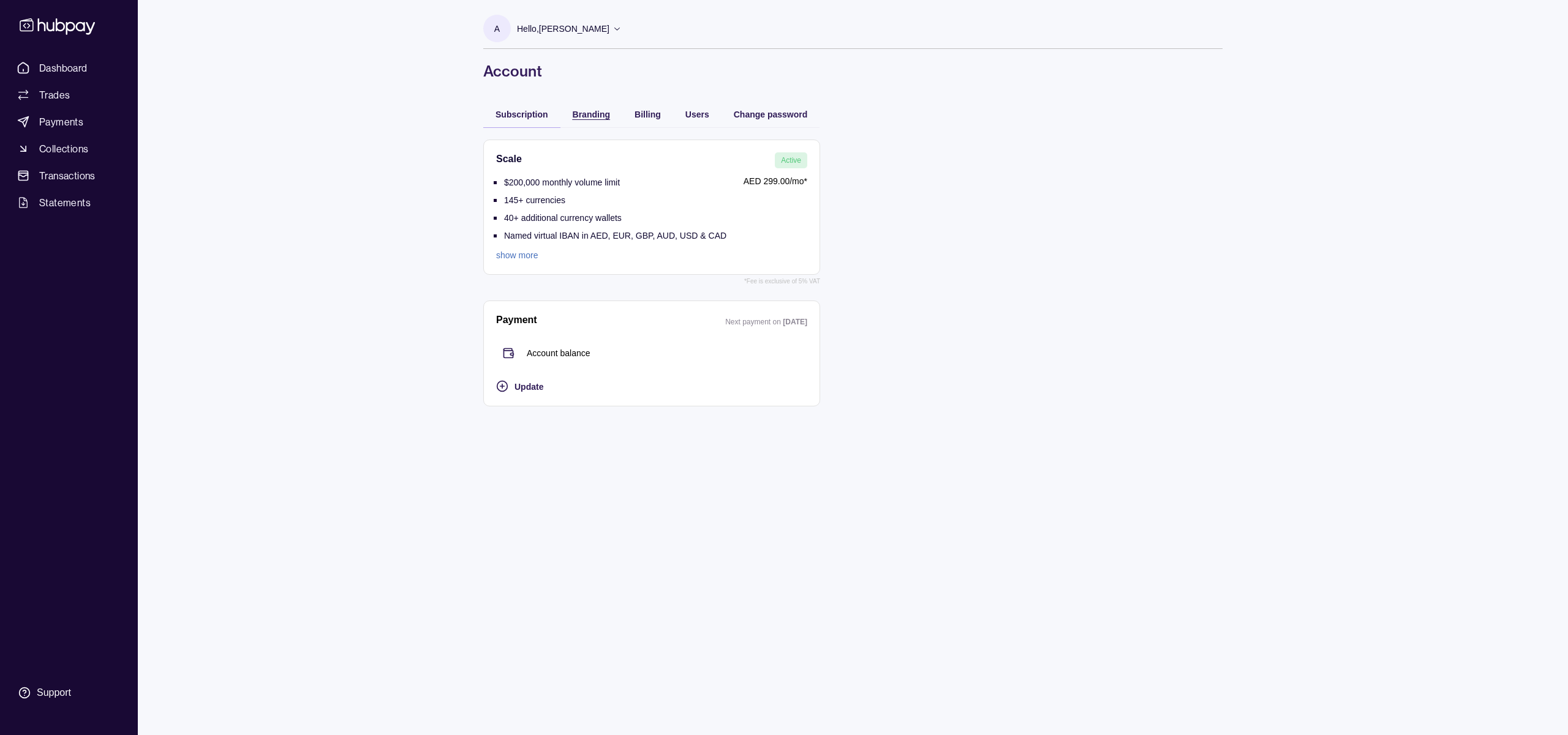
click at [607, 113] on span "Branding" at bounding box center [591, 114] width 37 height 10
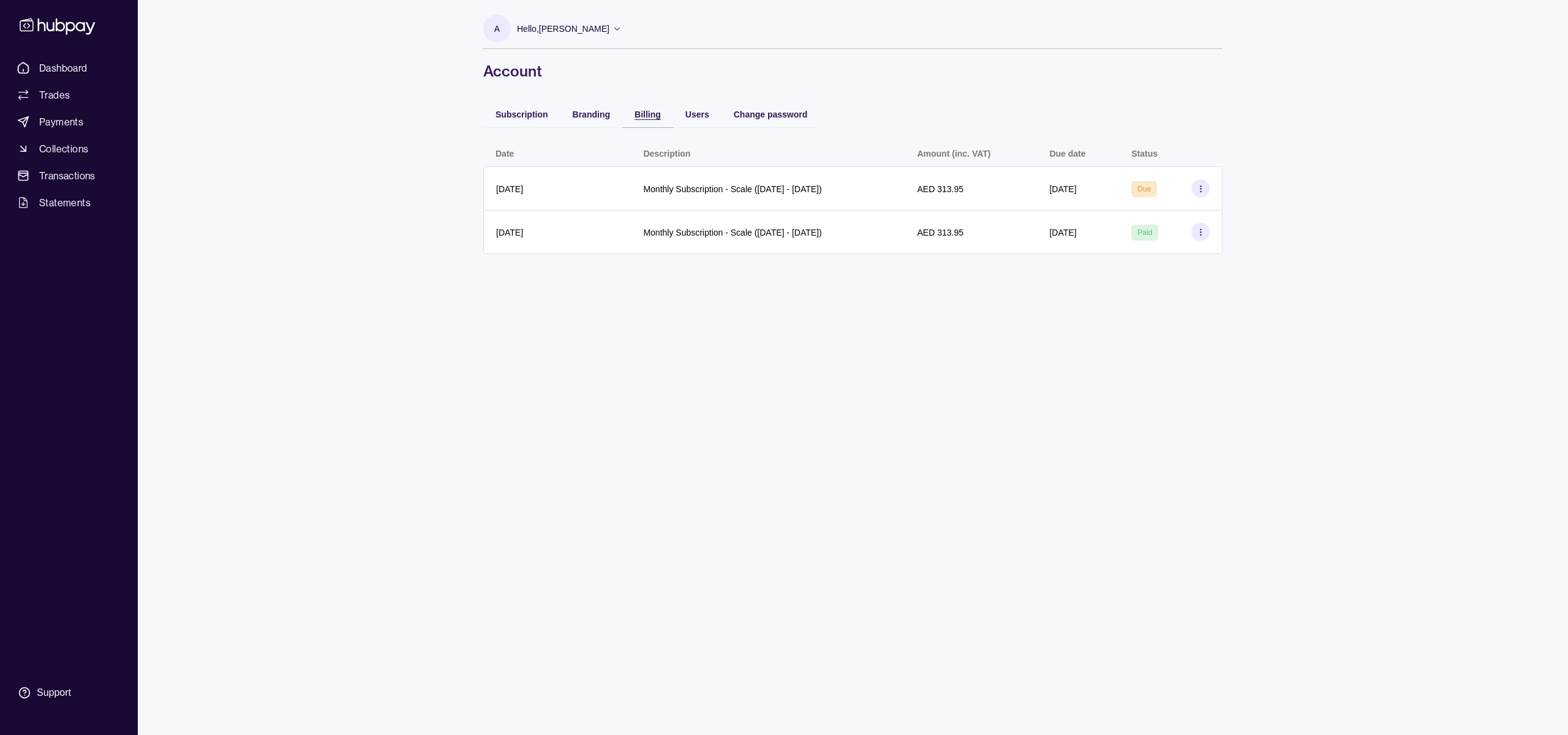
click at [651, 108] on div "Billing" at bounding box center [647, 114] width 26 height 15
click at [513, 115] on span "Subscription" at bounding box center [521, 114] width 53 height 10
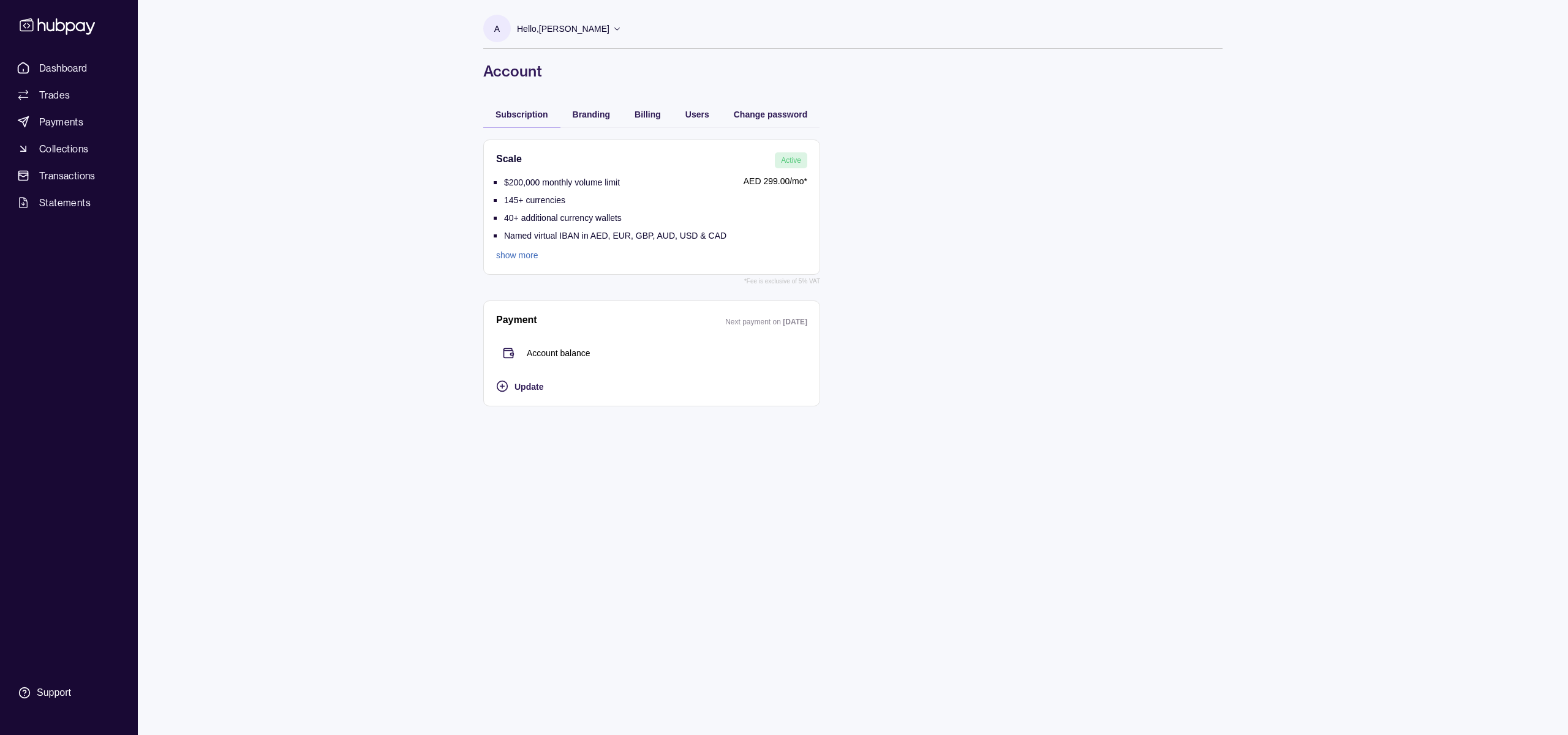
click at [549, 30] on p "Hello, [PERSON_NAME]" at bounding box center [563, 28] width 93 height 14
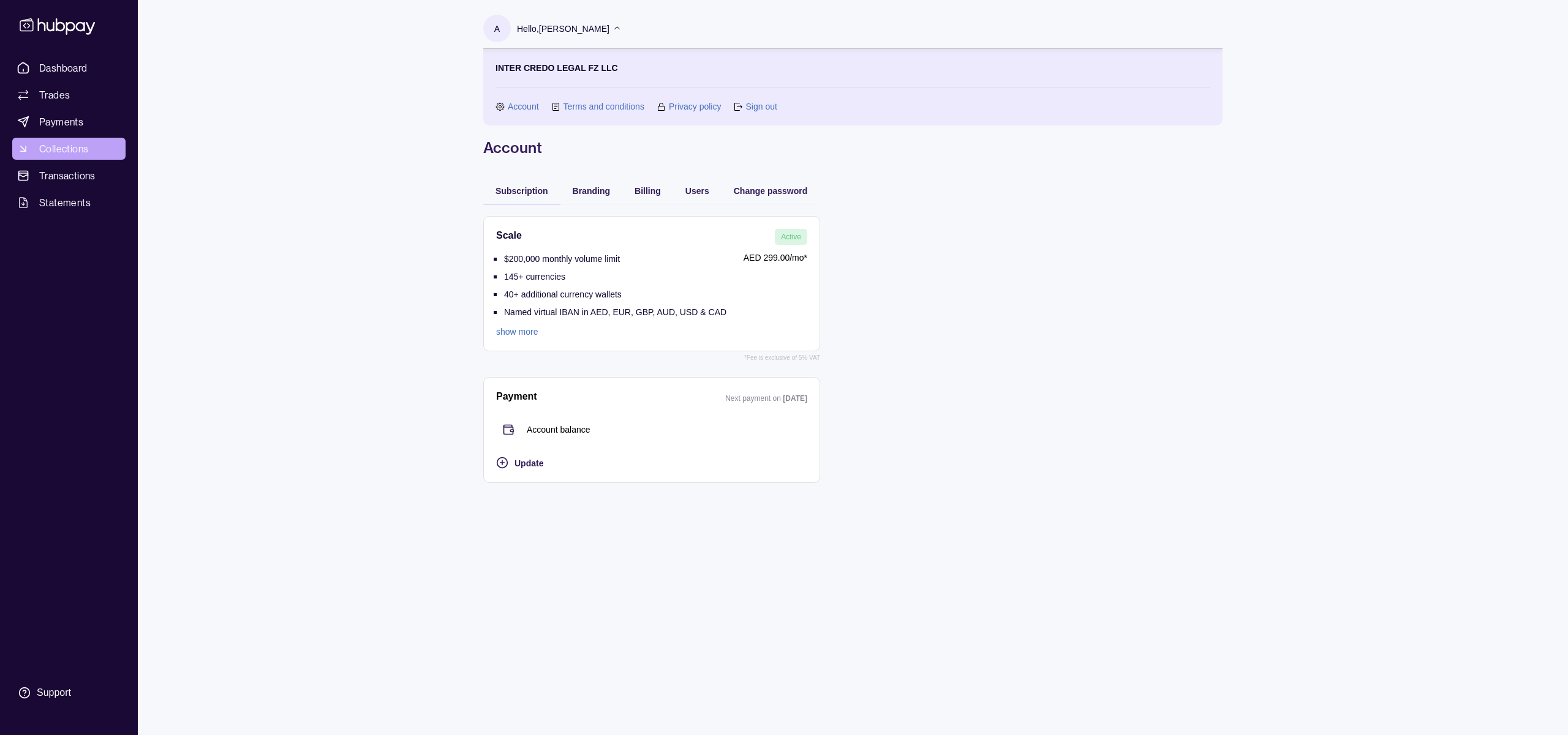
click at [68, 145] on span "Collections" at bounding box center [64, 148] width 49 height 15
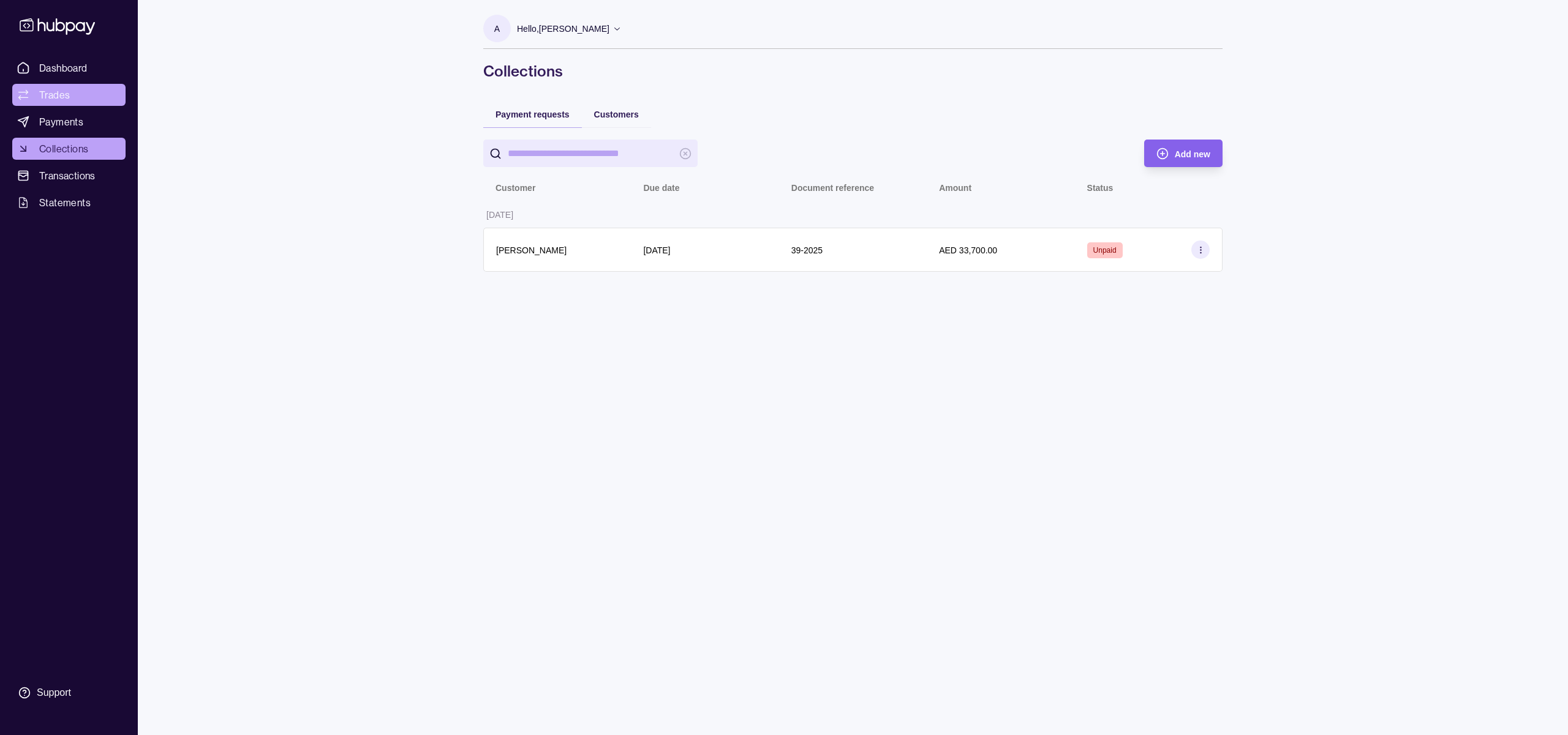
click at [56, 89] on span "Trades" at bounding box center [55, 95] width 31 height 15
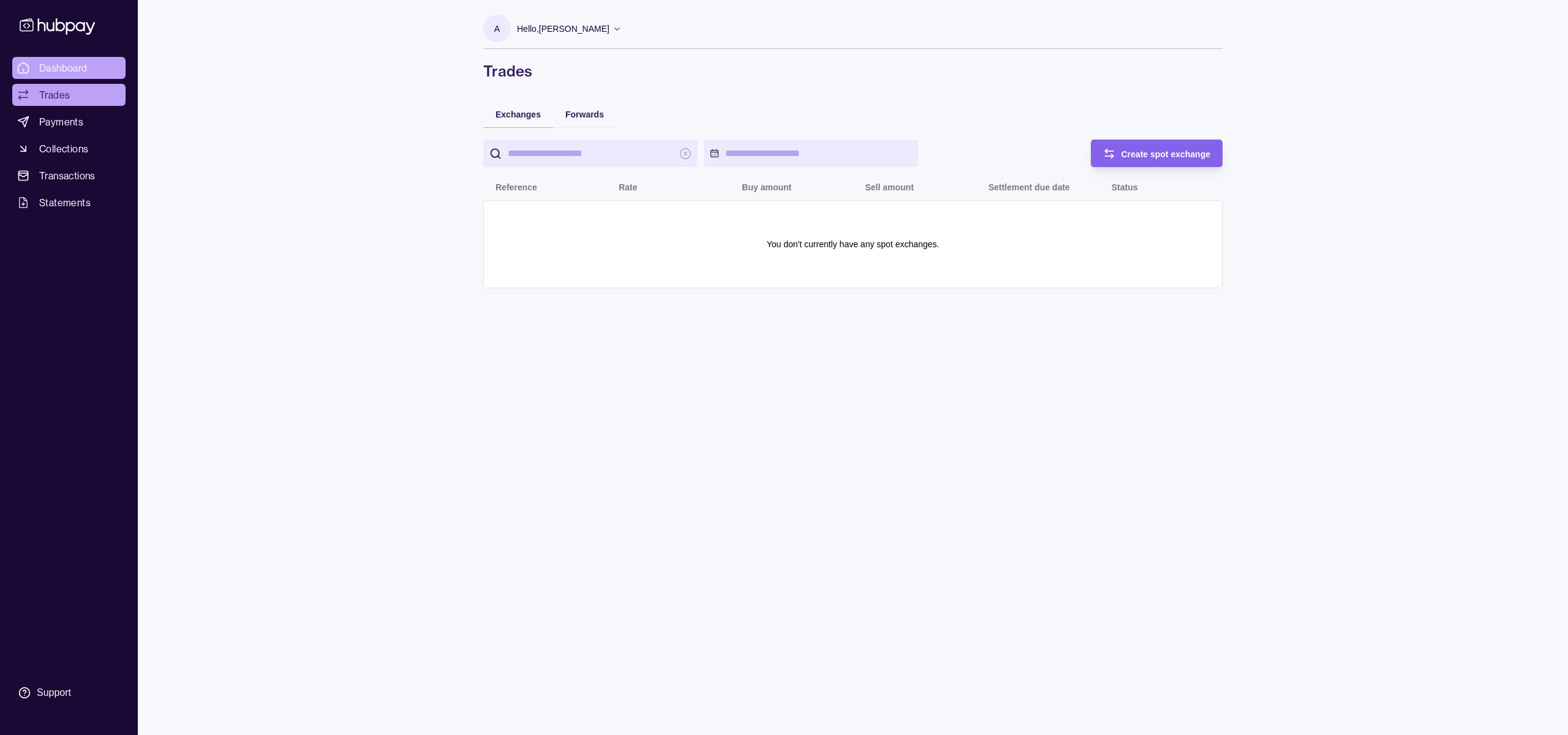
click at [52, 66] on span "Dashboard" at bounding box center [63, 68] width 48 height 15
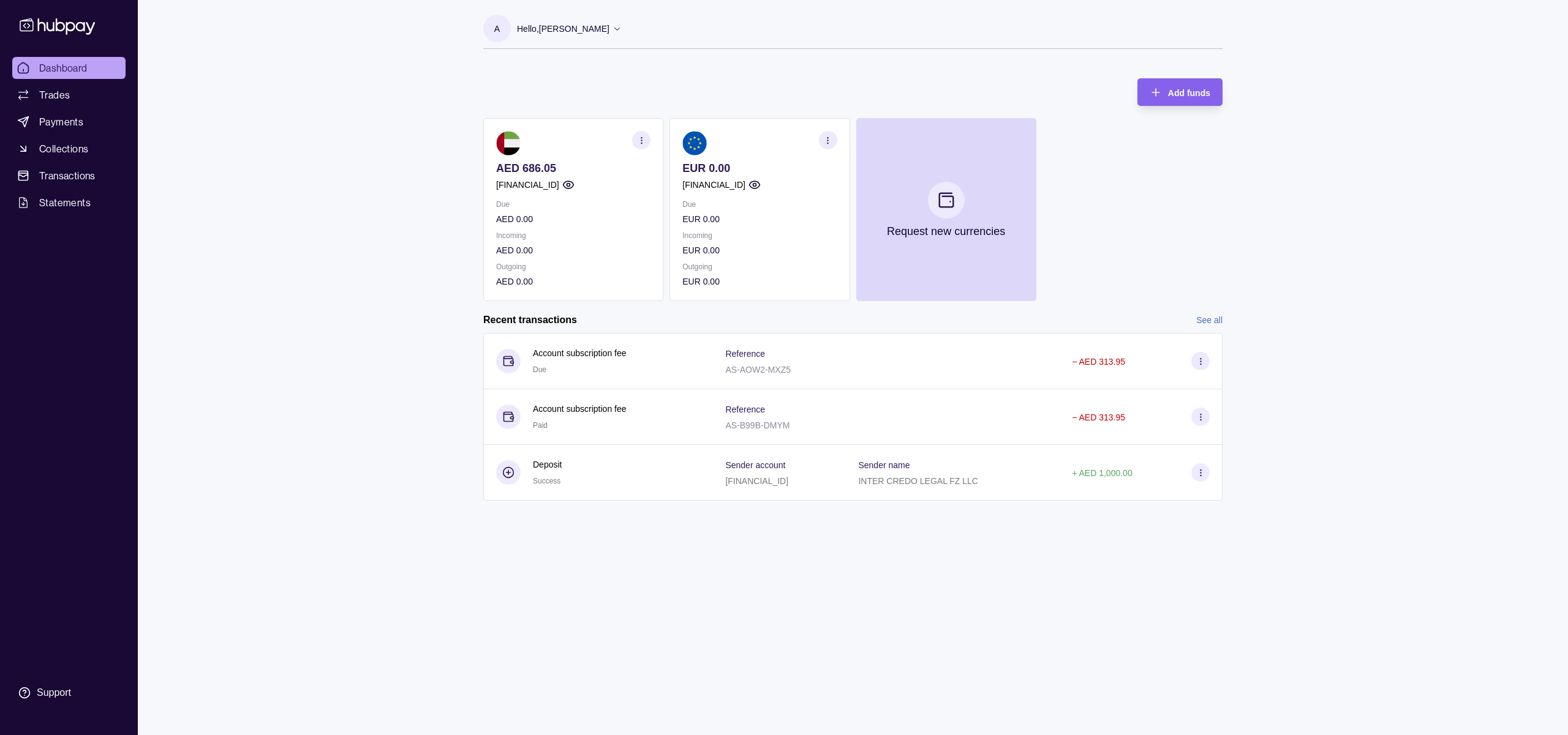
click at [583, 20] on div "Hello, [PERSON_NAME]" at bounding box center [569, 28] width 105 height 25
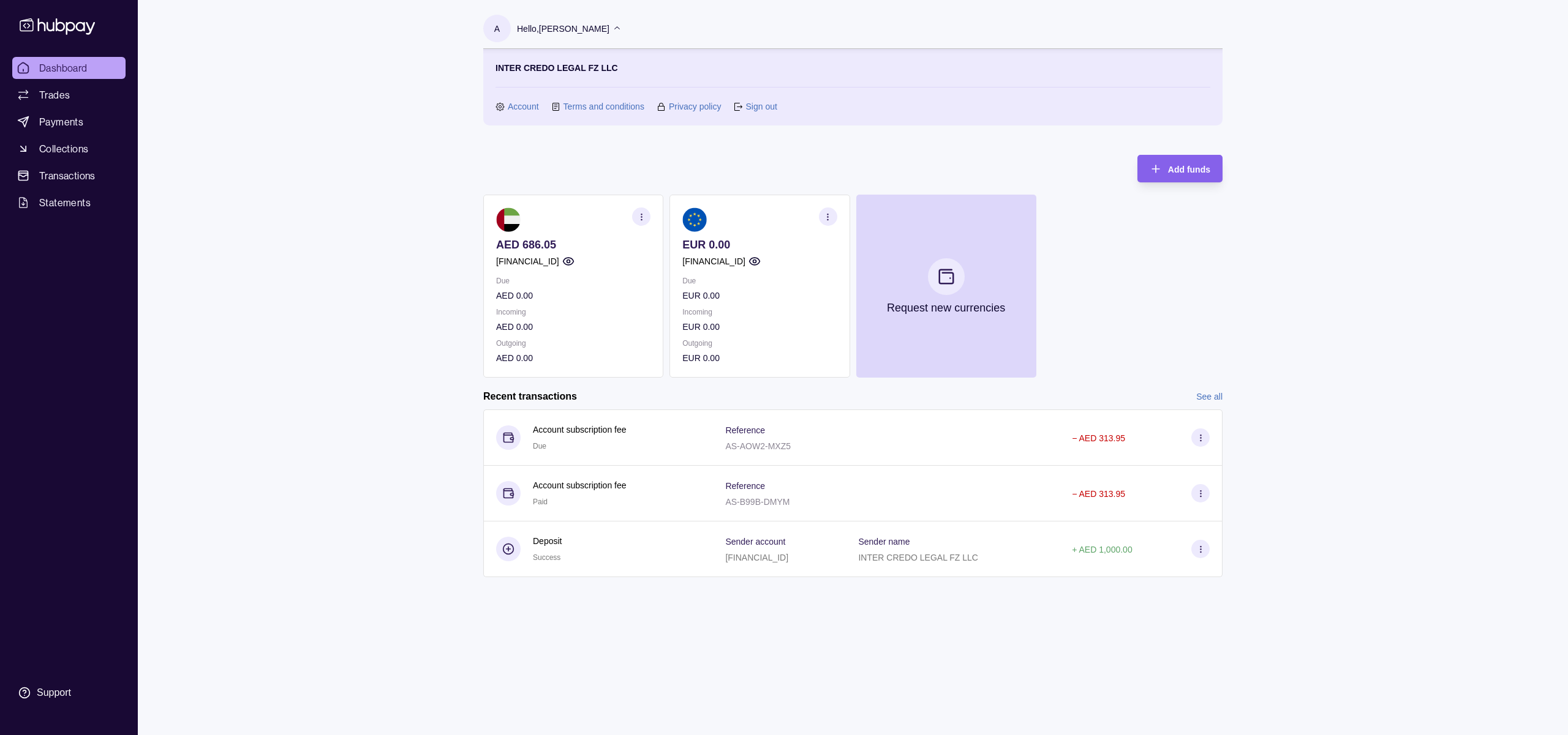
click at [511, 104] on link "Account" at bounding box center [523, 106] width 31 height 14
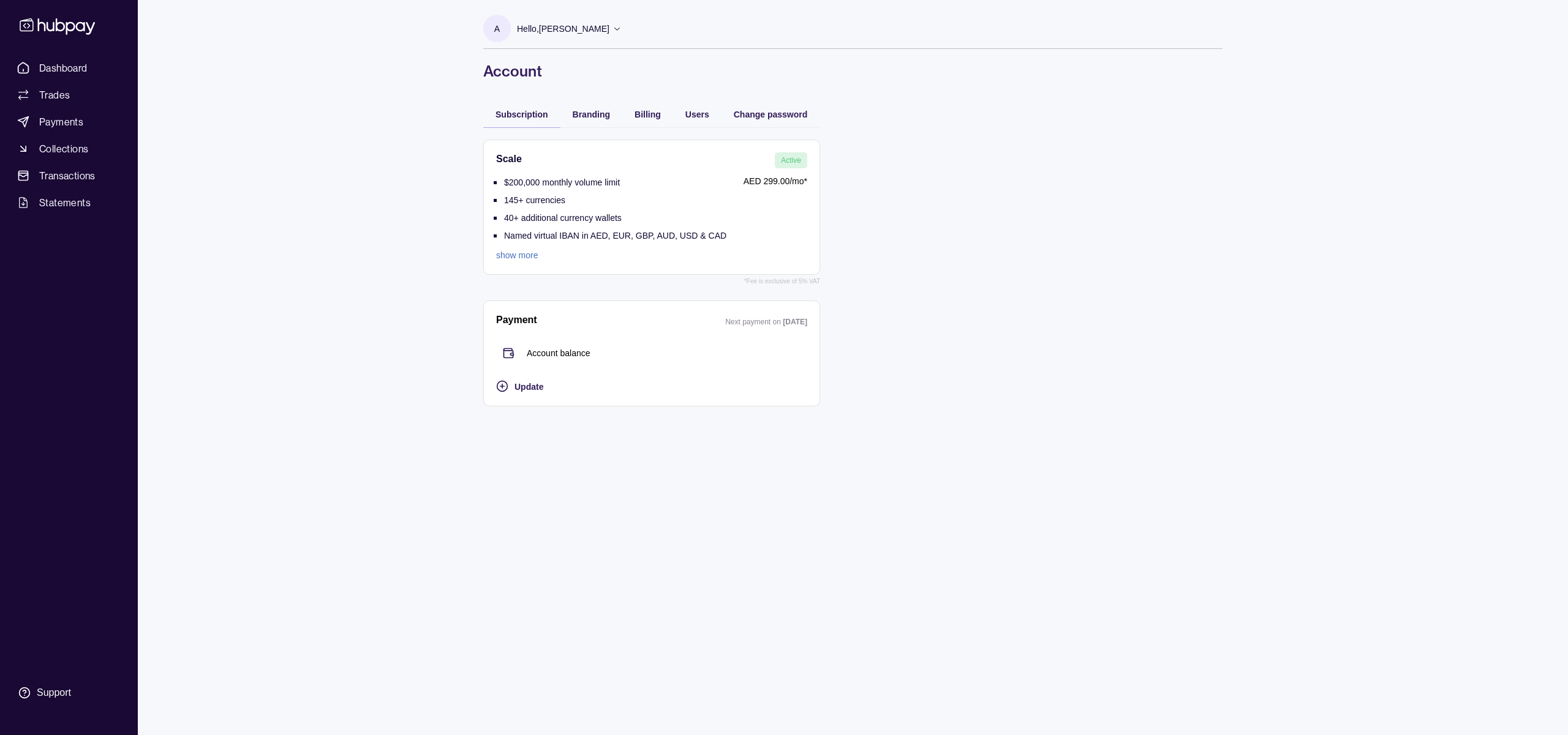
click at [502, 254] on link "show more" at bounding box center [611, 255] width 230 height 14
click at [62, 96] on span "Trades" at bounding box center [55, 95] width 31 height 15
